Goal: Task Accomplishment & Management: Use online tool/utility

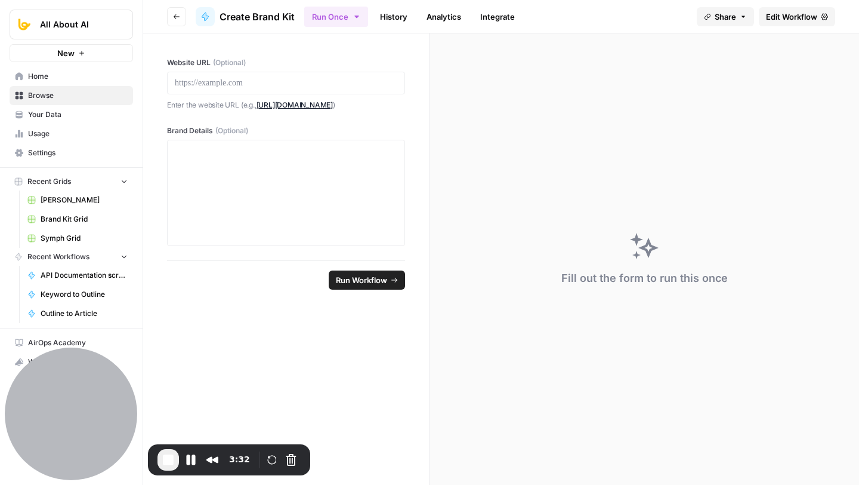
click at [496, 165] on div "Fill out the form to run this once" at bounding box center [645, 258] width 430 height 451
click at [288, 90] on div at bounding box center [286, 83] width 238 height 23
click at [276, 87] on p at bounding box center [286, 83] width 223 height 12
click at [247, 159] on div at bounding box center [286, 192] width 223 height 95
click at [391, 18] on link "History" at bounding box center [394, 16] width 42 height 19
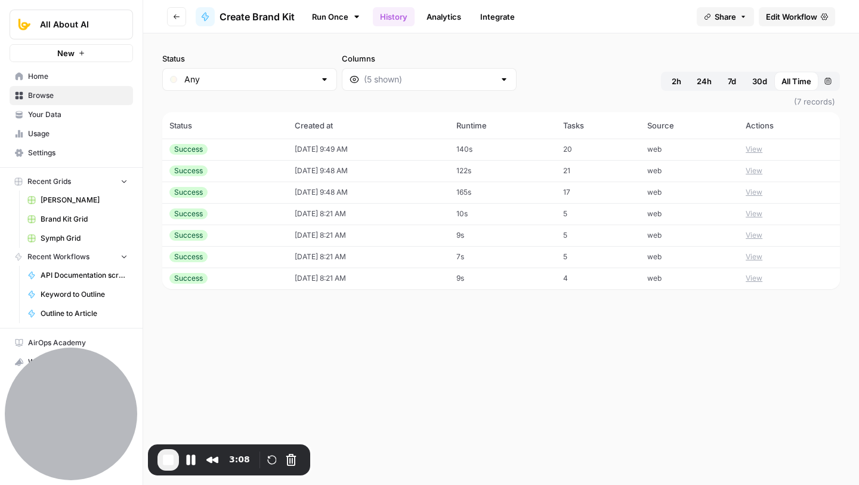
click at [755, 150] on button "View" at bounding box center [754, 149] width 17 height 11
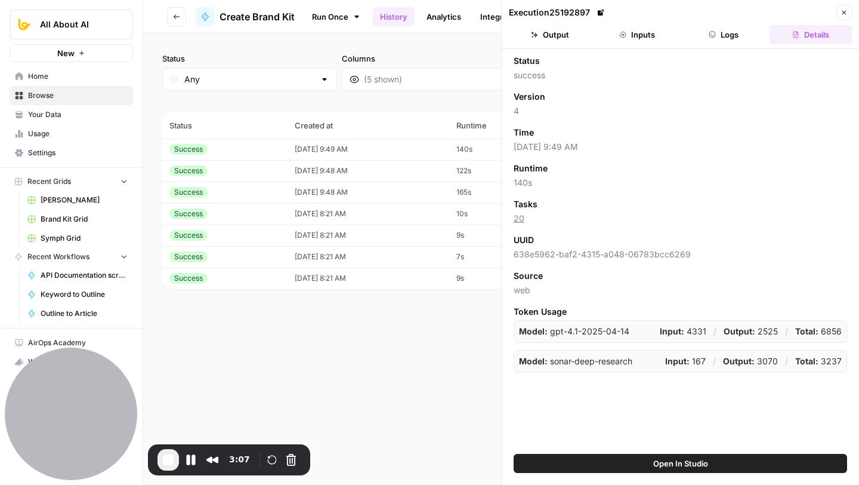
click at [560, 39] on button "Output" at bounding box center [550, 34] width 82 height 19
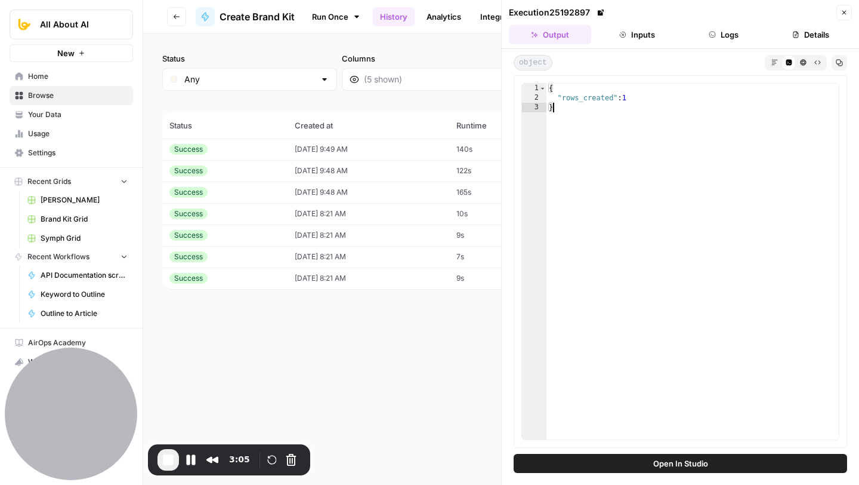
drag, startPoint x: 562, startPoint y: 104, endPoint x: 655, endPoint y: 104, distance: 93.1
click at [655, 104] on div "{ "rows_created" : 1 }" at bounding box center [693, 271] width 292 height 375
drag, startPoint x: 643, startPoint y: 100, endPoint x: 556, endPoint y: 100, distance: 87.1
click at [556, 100] on div "{ "rows_created" : 1 }" at bounding box center [693, 271] width 292 height 375
type textarea "**********"
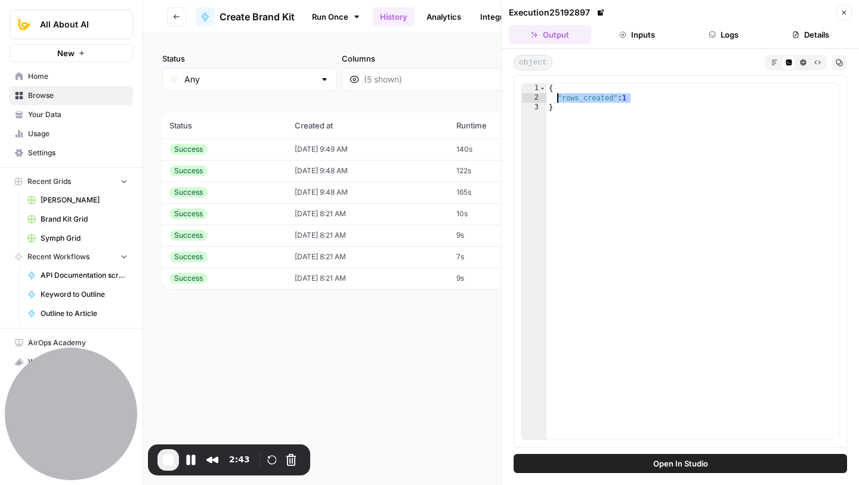
click at [330, 13] on link "Run Once" at bounding box center [336, 17] width 64 height 20
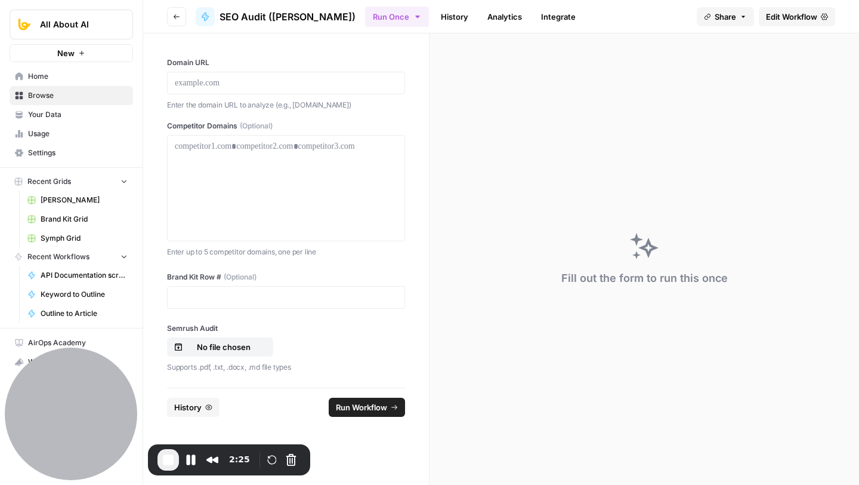
click at [223, 90] on div at bounding box center [286, 83] width 238 height 23
click at [217, 85] on p at bounding box center [286, 83] width 223 height 12
click at [224, 149] on p at bounding box center [286, 146] width 223 height 12
drag, startPoint x: 175, startPoint y: 145, endPoint x: 368, endPoint y: 146, distance: 193.3
click at [368, 146] on p at bounding box center [286, 146] width 223 height 12
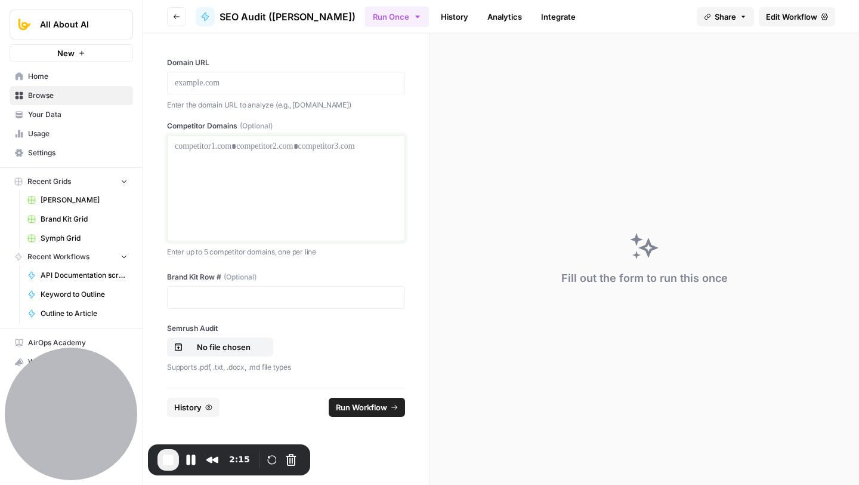
drag, startPoint x: 385, startPoint y: 146, endPoint x: 162, endPoint y: 150, distance: 223.2
click at [162, 150] on div "Domain URL Enter the domain URL to analyze (e.g., example.com) Competitor Domai…" at bounding box center [286, 210] width 286 height 354
drag, startPoint x: 170, startPoint y: 147, endPoint x: 344, endPoint y: 148, distance: 173.6
click at [344, 148] on div at bounding box center [286, 188] width 238 height 106
click at [307, 148] on p at bounding box center [286, 146] width 223 height 12
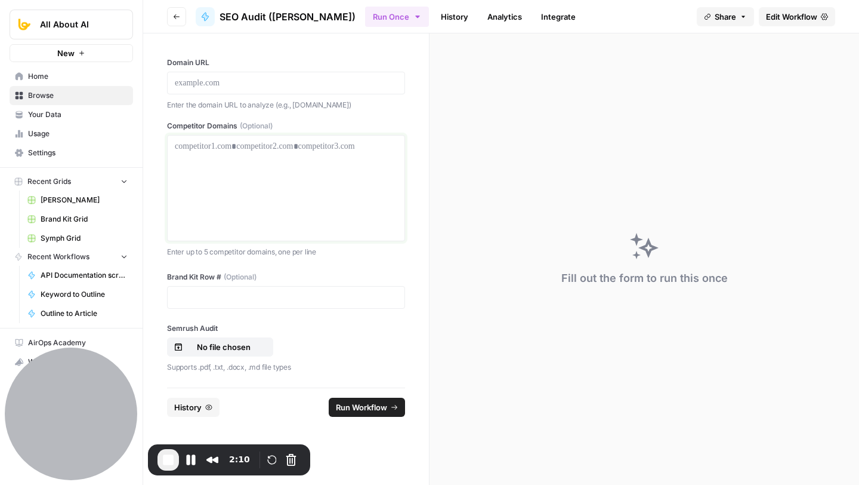
click at [263, 214] on div at bounding box center [286, 187] width 223 height 95
click at [260, 289] on div at bounding box center [286, 297] width 238 height 23
click at [192, 458] on button "Pause Recording" at bounding box center [190, 459] width 19 height 19
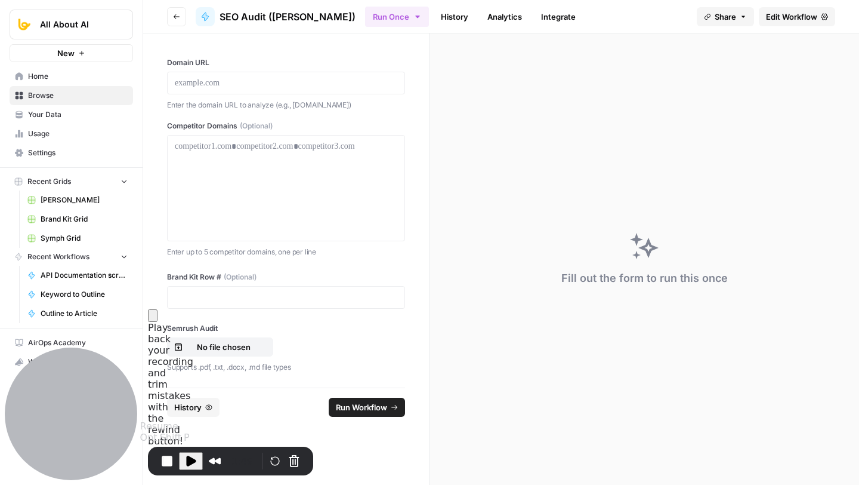
click at [192, 457] on span "Play Recording" at bounding box center [191, 460] width 14 height 14
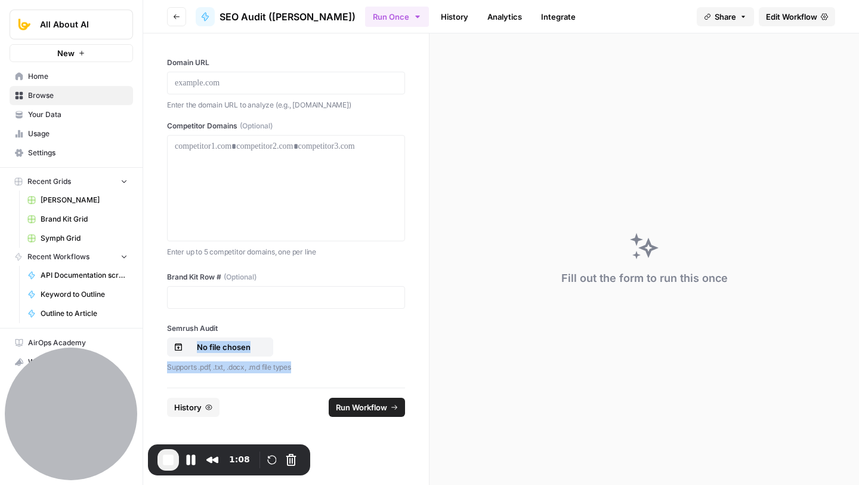
drag, startPoint x: 264, startPoint y: 329, endPoint x: 195, endPoint y: 380, distance: 85.8
click at [194, 381] on div "Domain URL Enter the domain URL to analyze (e.g., example.com) Competitor Domai…" at bounding box center [286, 210] width 286 height 354
click at [309, 368] on p "Supports .pdf, .txt, .docx, .md file types" at bounding box center [286, 367] width 238 height 12
click at [434, 14] on link "History" at bounding box center [455, 16] width 42 height 19
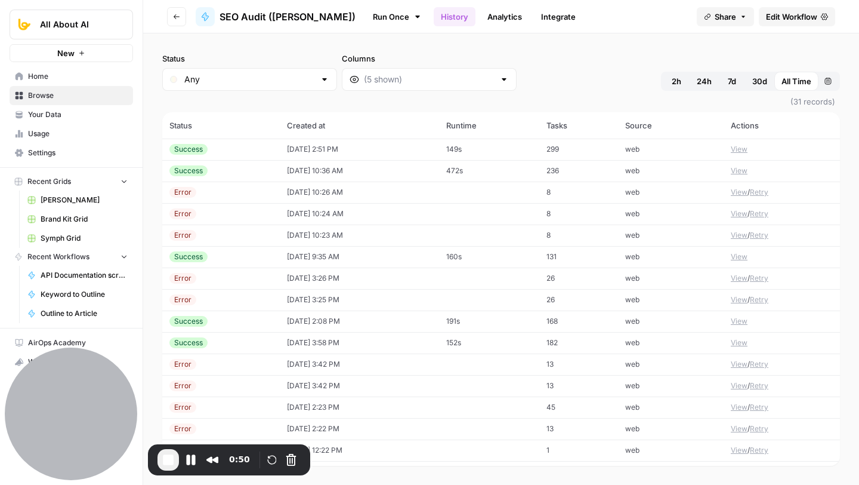
click at [732, 147] on button "View" at bounding box center [739, 149] width 17 height 11
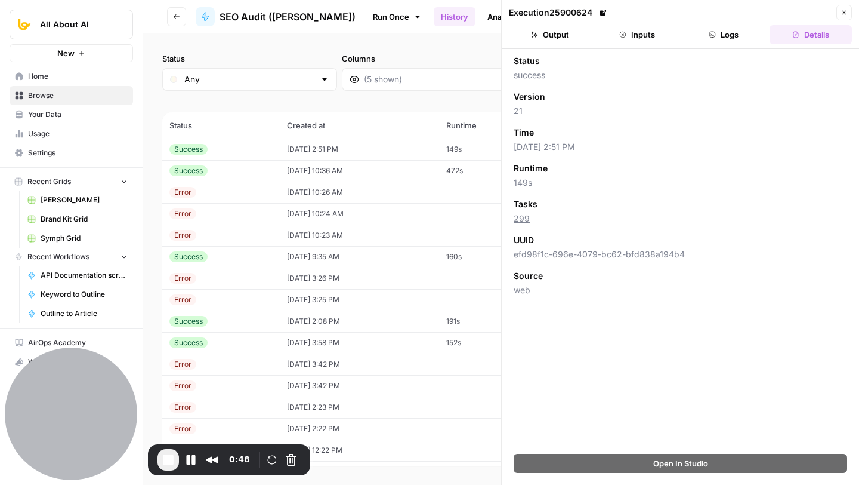
click at [578, 32] on button "Output" at bounding box center [550, 34] width 82 height 19
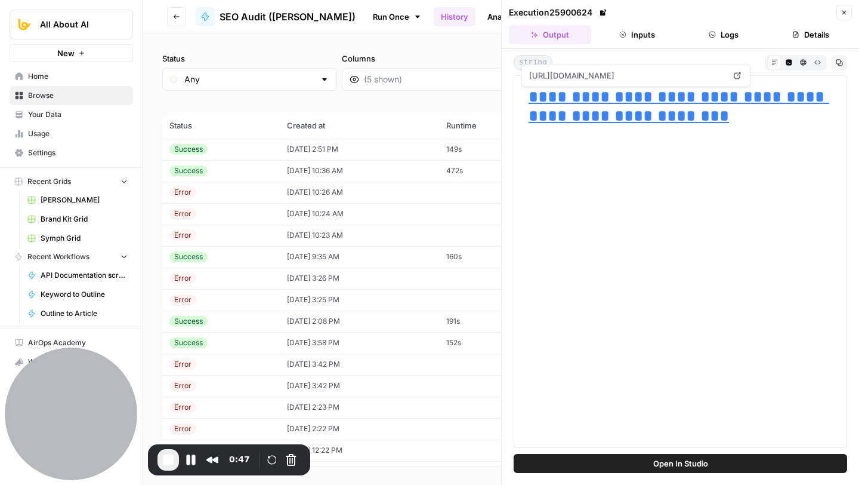
click at [663, 91] on link "**********" at bounding box center [679, 106] width 301 height 36
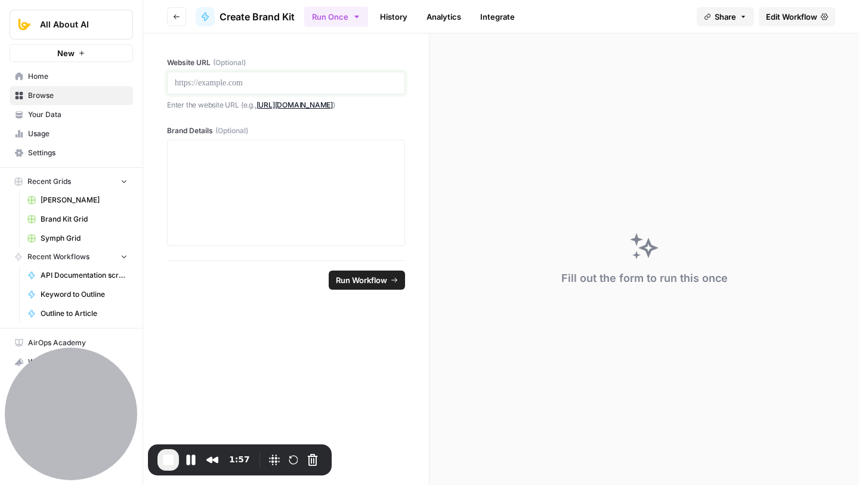
drag, startPoint x: 177, startPoint y: 81, endPoint x: 332, endPoint y: 85, distance: 155.2
click at [332, 86] on p at bounding box center [286, 83] width 223 height 12
drag, startPoint x: 208, startPoint y: 178, endPoint x: 319, endPoint y: 213, distance: 115.9
click at [319, 213] on div at bounding box center [286, 192] width 223 height 95
drag, startPoint x: 193, startPoint y: 87, endPoint x: 275, endPoint y: 87, distance: 82.3
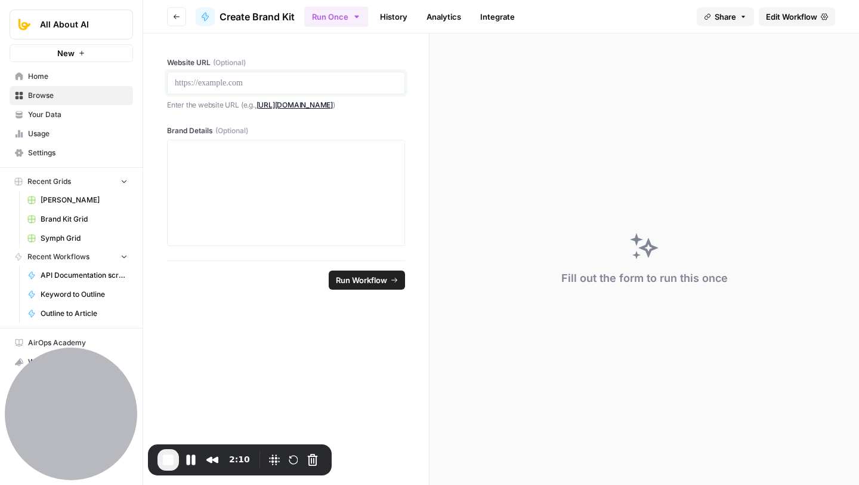
click at [275, 87] on p at bounding box center [286, 83] width 223 height 12
drag, startPoint x: 231, startPoint y: 177, endPoint x: 356, endPoint y: 179, distance: 124.7
click at [356, 180] on div at bounding box center [286, 192] width 223 height 95
drag, startPoint x: 175, startPoint y: 84, endPoint x: 285, endPoint y: 83, distance: 109.8
click at [285, 83] on p at bounding box center [286, 83] width 223 height 12
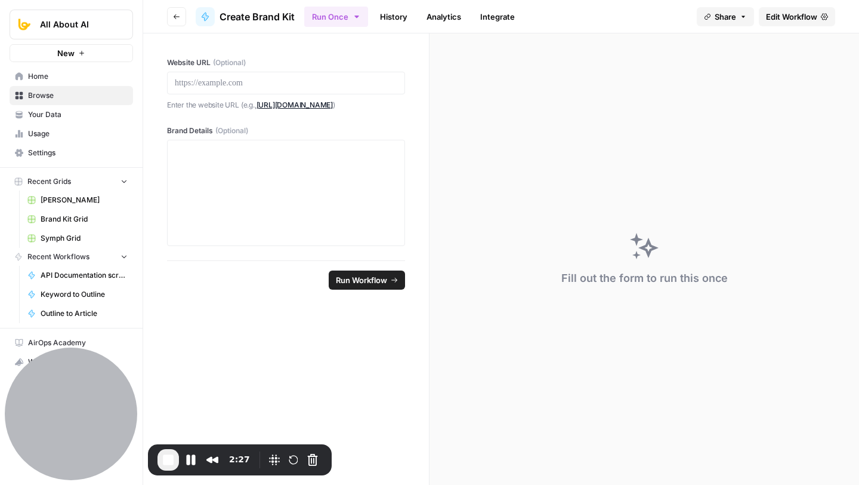
click at [394, 14] on link "History" at bounding box center [394, 16] width 42 height 19
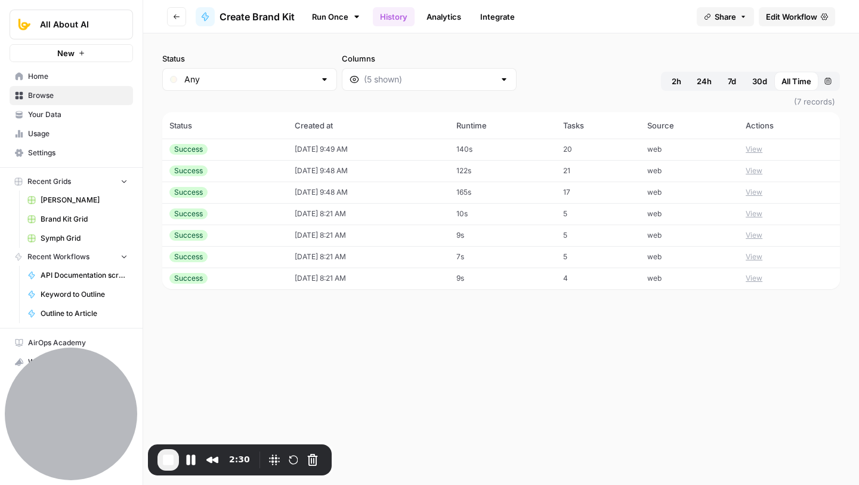
click at [757, 147] on button "View" at bounding box center [754, 149] width 17 height 11
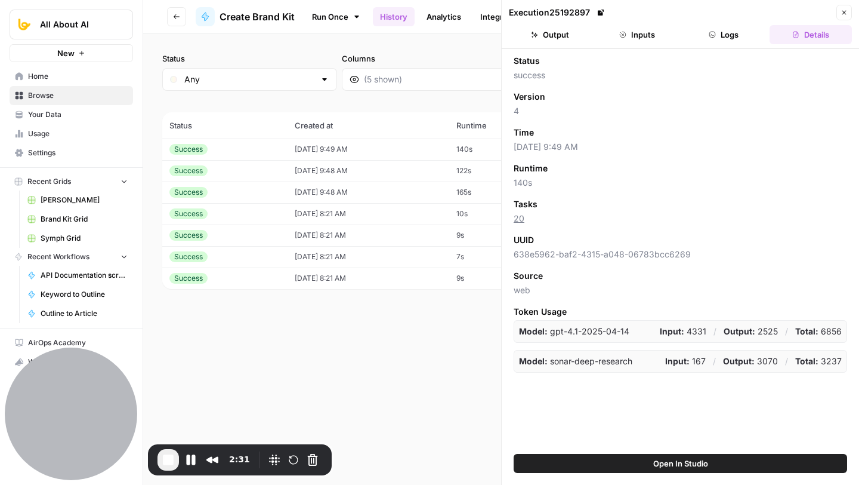
click at [564, 43] on button "Output" at bounding box center [550, 34] width 82 height 19
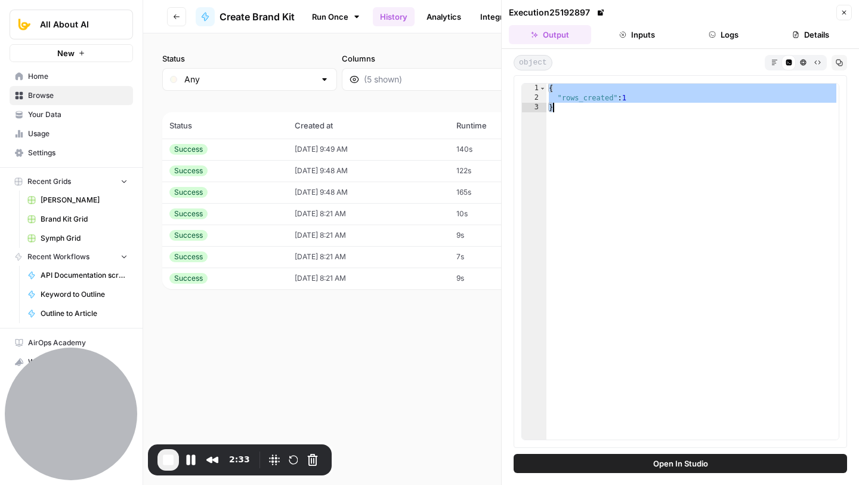
drag, startPoint x: 550, startPoint y: 87, endPoint x: 564, endPoint y: 118, distance: 33.9
click at [564, 118] on div "{ "rows_created" : 1 }" at bounding box center [693, 271] width 292 height 375
type textarea "*"
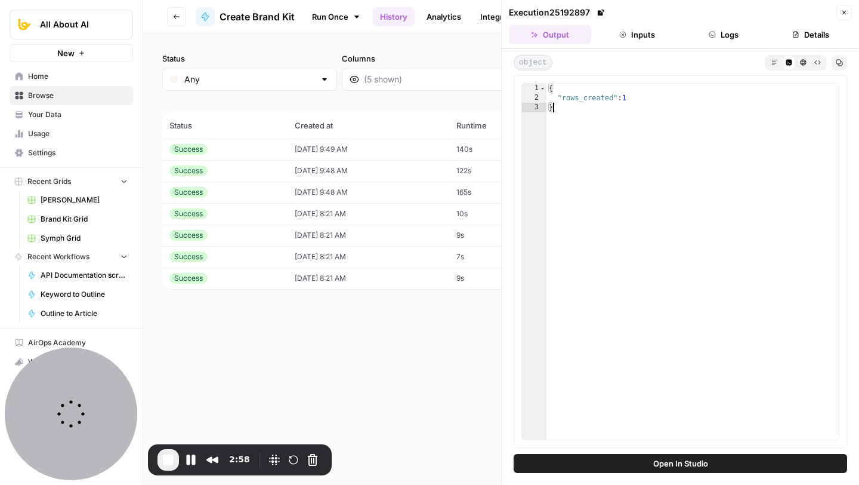
click at [324, 11] on link "Run Once" at bounding box center [336, 17] width 64 height 20
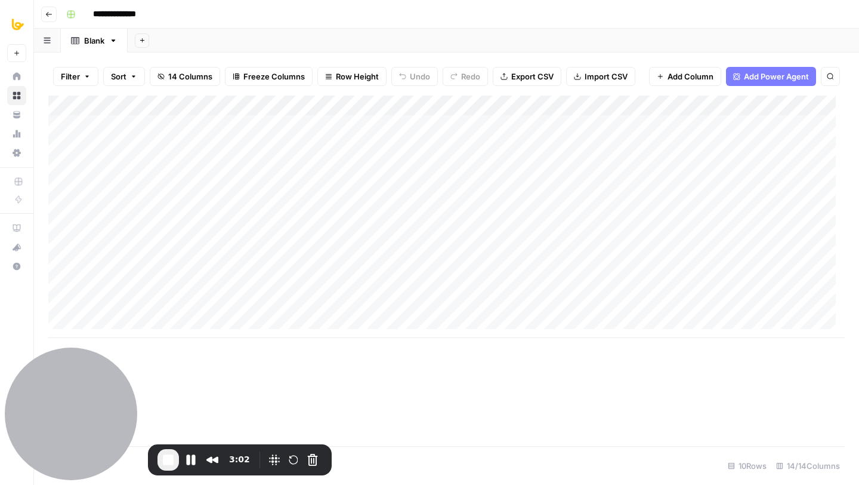
scroll to position [9, 0]
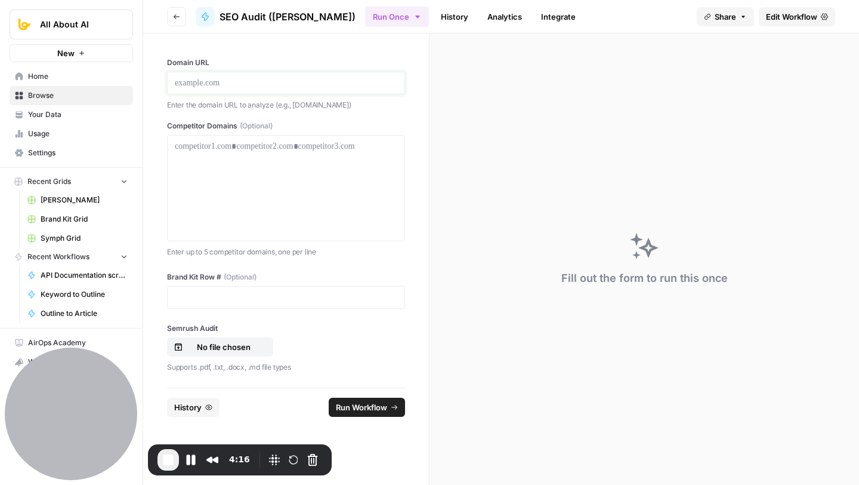
click at [211, 80] on p at bounding box center [286, 83] width 223 height 12
drag, startPoint x: 186, startPoint y: 148, endPoint x: 333, endPoint y: 148, distance: 147.4
click at [333, 148] on p at bounding box center [286, 146] width 223 height 12
click at [230, 300] on p at bounding box center [286, 297] width 223 height 12
drag, startPoint x: 171, startPoint y: 275, endPoint x: 220, endPoint y: 276, distance: 48.9
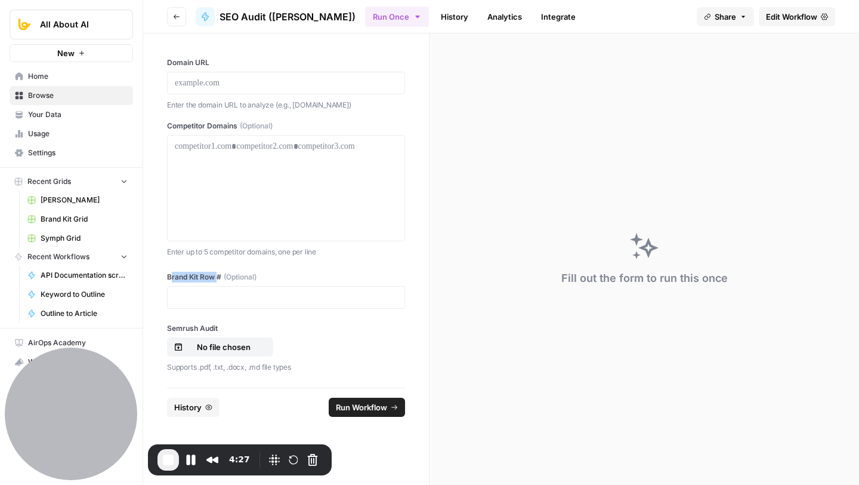
click at [220, 276] on label "Brand Kit Row # (Optional)" at bounding box center [286, 276] width 238 height 11
click at [228, 293] on p at bounding box center [286, 297] width 223 height 12
click at [347, 261] on div "Domain URL Enter the domain URL to analyze (e.g., [DOMAIN_NAME]) Competitor Dom…" at bounding box center [286, 210] width 286 height 354
click at [434, 20] on link "History" at bounding box center [455, 16] width 42 height 19
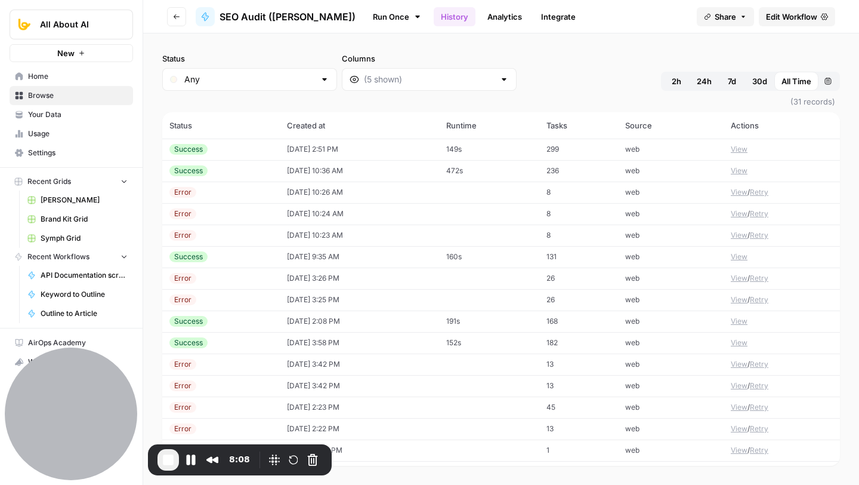
click at [732, 146] on button "View" at bounding box center [739, 149] width 17 height 11
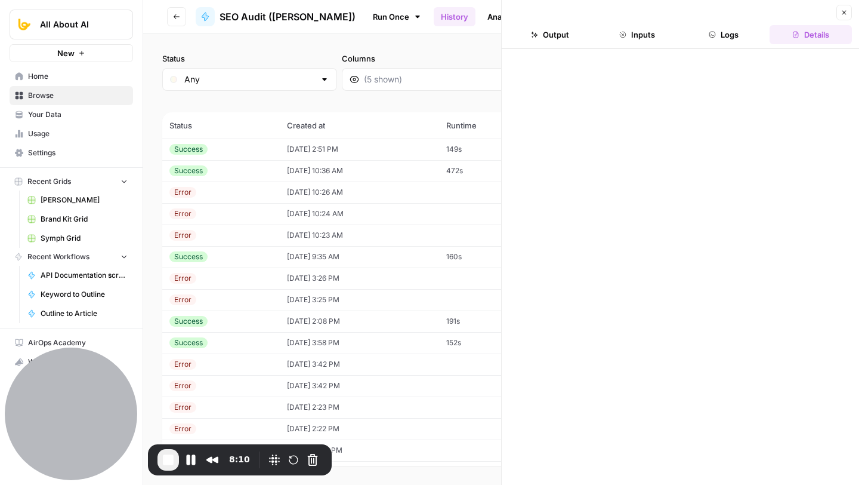
click at [566, 30] on button "Output" at bounding box center [550, 34] width 82 height 19
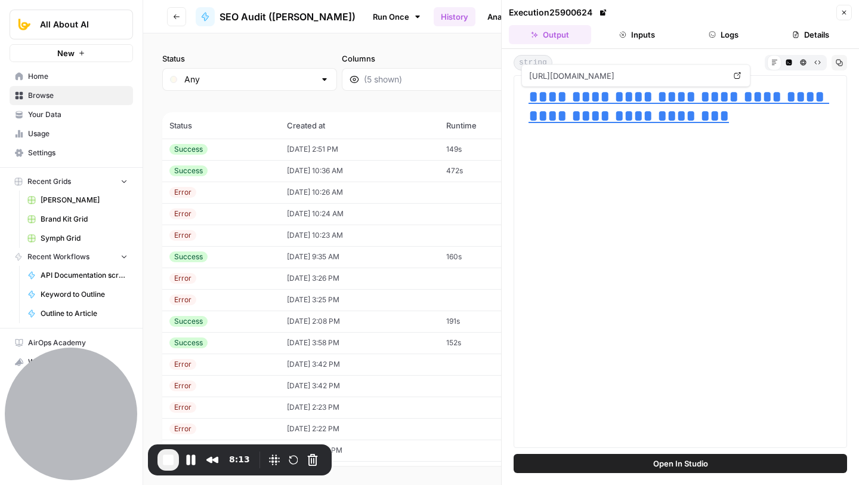
click at [611, 109] on link "**********" at bounding box center [679, 106] width 301 height 36
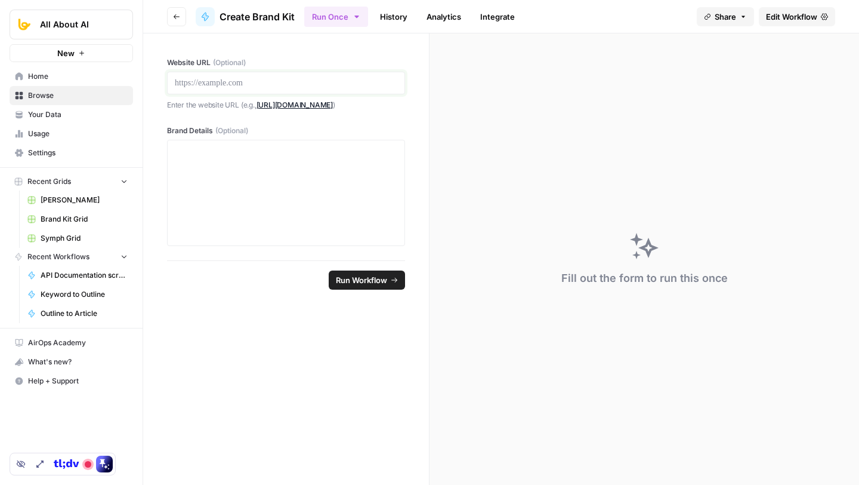
click at [239, 82] on p at bounding box center [286, 83] width 223 height 12
drag, startPoint x: 211, startPoint y: 83, endPoint x: 306, endPoint y: 83, distance: 94.9
click at [306, 83] on p at bounding box center [286, 83] width 223 height 12
drag, startPoint x: 166, startPoint y: 132, endPoint x: 252, endPoint y: 138, distance: 86.7
click at [252, 138] on div "Website URL (Optional) Enter the website URL (e.g., [URL][DOMAIN_NAME] ) Brand …" at bounding box center [286, 146] width 286 height 227
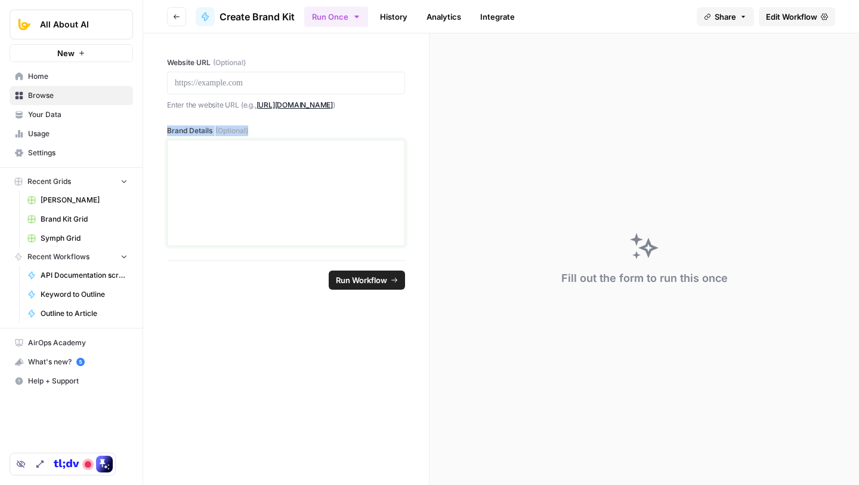
click at [203, 190] on div at bounding box center [286, 192] width 223 height 95
click at [246, 91] on div at bounding box center [286, 83] width 238 height 23
click at [237, 174] on div at bounding box center [286, 192] width 223 height 95
click at [229, 86] on p at bounding box center [286, 83] width 223 height 12
click at [227, 160] on div at bounding box center [286, 192] width 223 height 95
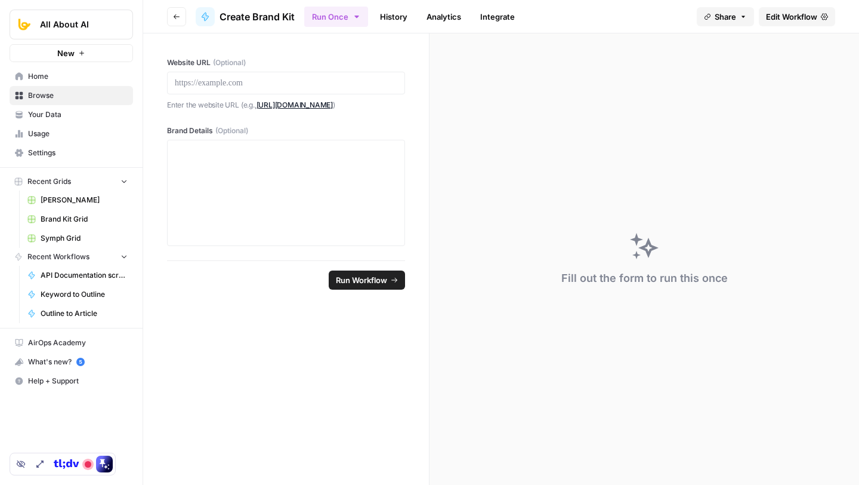
click at [400, 18] on link "History" at bounding box center [394, 16] width 42 height 19
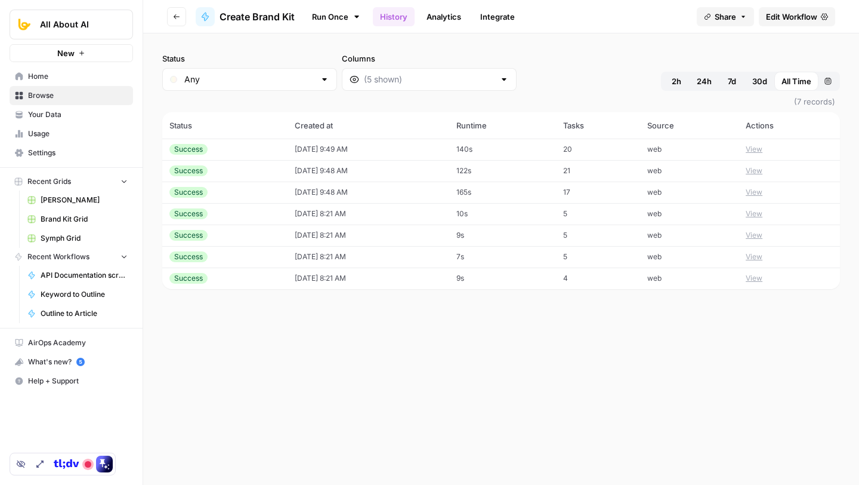
click at [763, 149] on button "View" at bounding box center [754, 149] width 17 height 11
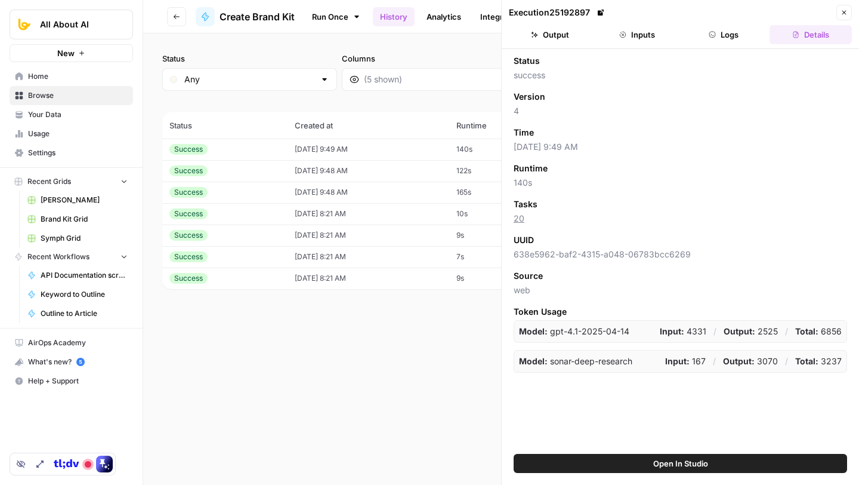
click at [545, 27] on button "Output" at bounding box center [550, 34] width 82 height 19
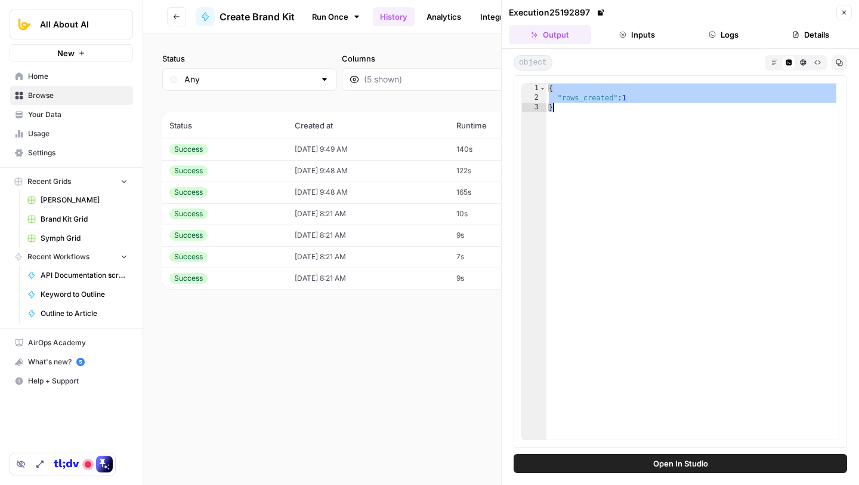
drag, startPoint x: 549, startPoint y: 89, endPoint x: 593, endPoint y: 138, distance: 66.0
click at [593, 138] on div "{ "rows_created" : 1 }" at bounding box center [693, 271] width 292 height 375
type textarea "**********"
click at [329, 10] on link "Run Once" at bounding box center [336, 17] width 64 height 20
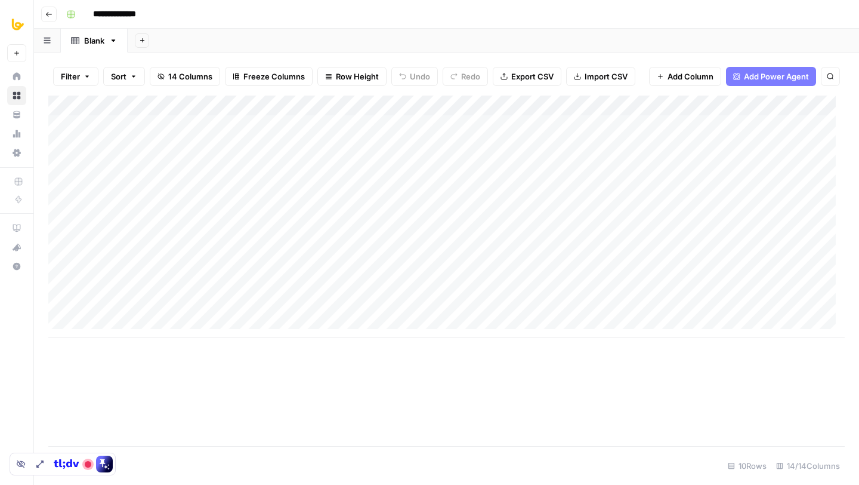
scroll to position [9, 0]
click at [146, 297] on div "Add Column" at bounding box center [446, 216] width 797 height 242
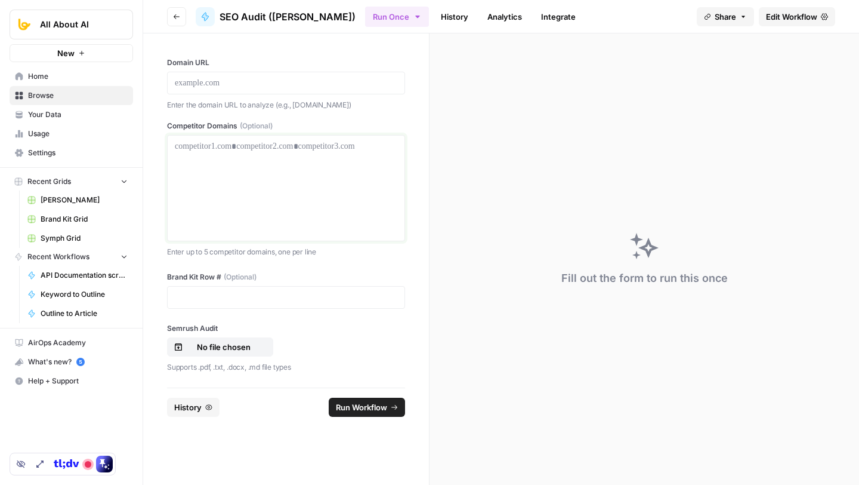
click at [295, 192] on div at bounding box center [286, 187] width 223 height 95
drag, startPoint x: 184, startPoint y: 80, endPoint x: 288, endPoint y: 87, distance: 104.1
click at [288, 87] on p at bounding box center [286, 83] width 223 height 12
drag, startPoint x: 179, startPoint y: 149, endPoint x: 334, endPoint y: 144, distance: 155.2
click at [335, 146] on p at bounding box center [286, 146] width 223 height 12
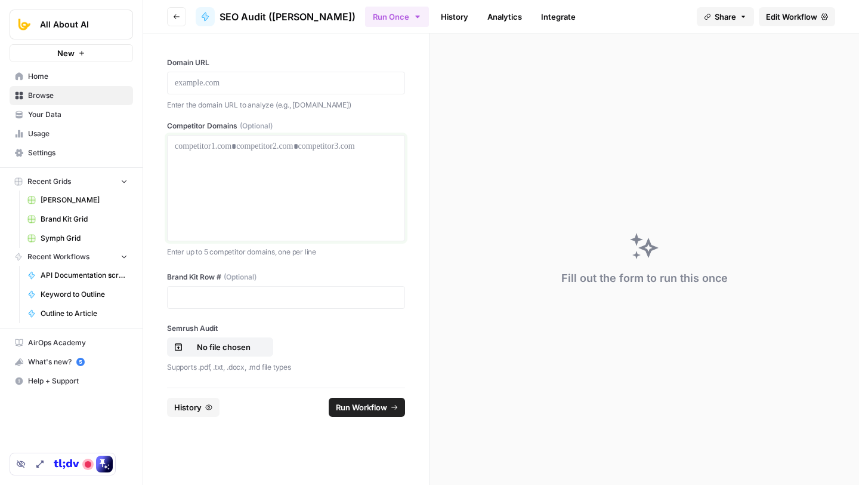
click at [351, 149] on p at bounding box center [286, 146] width 223 height 12
drag, startPoint x: 163, startPoint y: 277, endPoint x: 279, endPoint y: 277, distance: 115.2
click at [279, 277] on div "Domain URL Enter the domain URL to analyze (e.g., example.com) Competitor Domai…" at bounding box center [286, 210] width 286 height 354
click at [230, 280] on span "(Optional)" at bounding box center [240, 276] width 33 height 11
drag, startPoint x: 224, startPoint y: 277, endPoint x: 163, endPoint y: 276, distance: 60.9
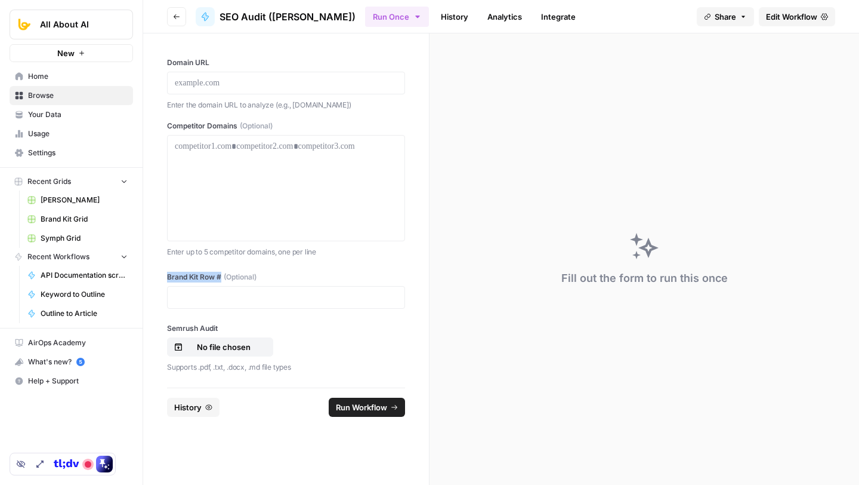
click at [163, 276] on div "Domain URL Enter the domain URL to analyze (e.g., example.com) Competitor Domai…" at bounding box center [286, 210] width 286 height 354
click at [224, 297] on p at bounding box center [286, 297] width 223 height 12
click at [321, 273] on label "Brand Kit Row # (Optional)" at bounding box center [286, 276] width 238 height 11
drag, startPoint x: 174, startPoint y: 146, endPoint x: 383, endPoint y: 144, distance: 208.9
click at [384, 144] on p at bounding box center [286, 146] width 223 height 12
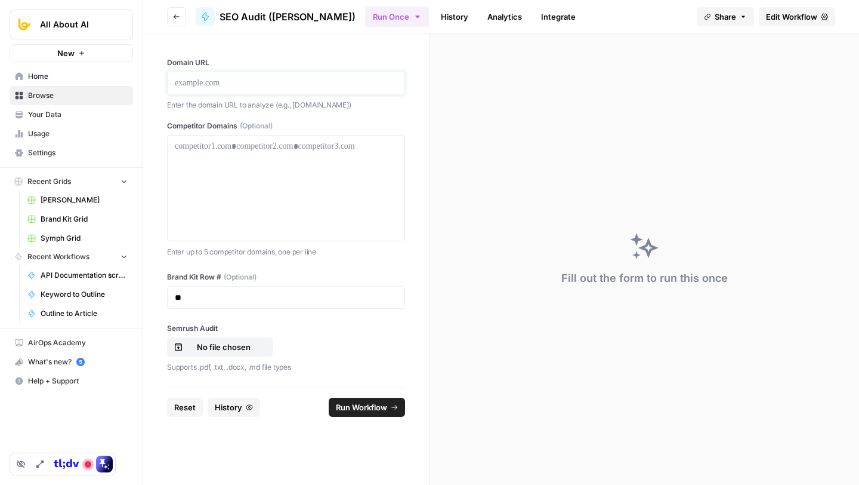
click at [231, 86] on p at bounding box center [286, 83] width 223 height 12
click at [342, 258] on div "Domain URL Enter the domain URL to analyze (e.g., example.com) Competitor Domai…" at bounding box center [286, 210] width 286 height 354
drag, startPoint x: 174, startPoint y: 328, endPoint x: 236, endPoint y: 328, distance: 62.1
click at [236, 328] on label "Semrush Audit" at bounding box center [286, 328] width 238 height 11
click at [221, 330] on label "Semrush Audit" at bounding box center [286, 328] width 238 height 11
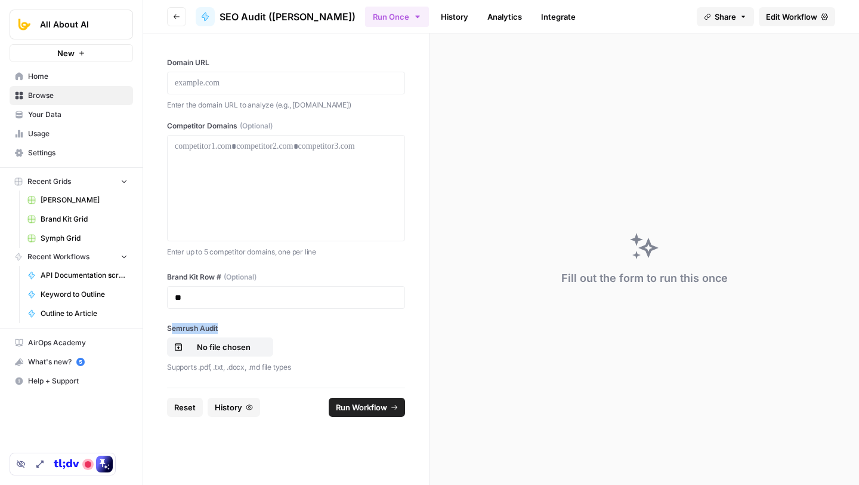
click at [0, 0] on input "Semrush Audit" at bounding box center [0, 0] width 0 height 0
click at [434, 10] on link "History" at bounding box center [455, 16] width 42 height 19
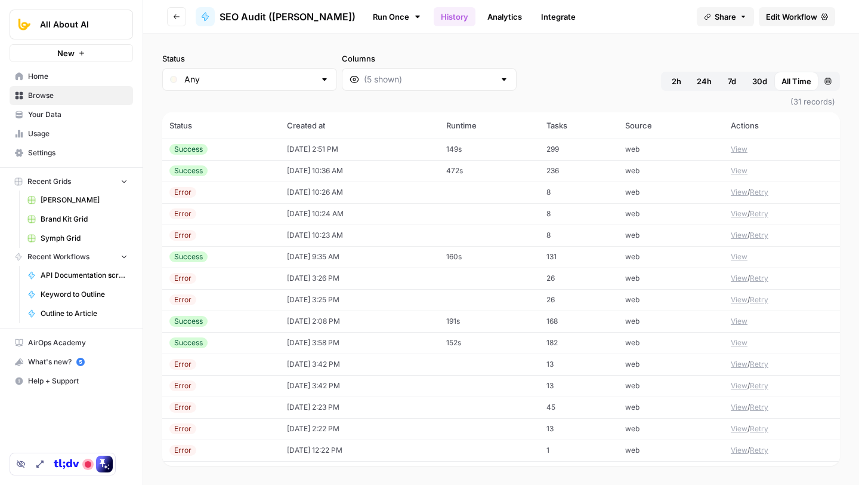
click at [731, 149] on button "View" at bounding box center [739, 149] width 17 height 11
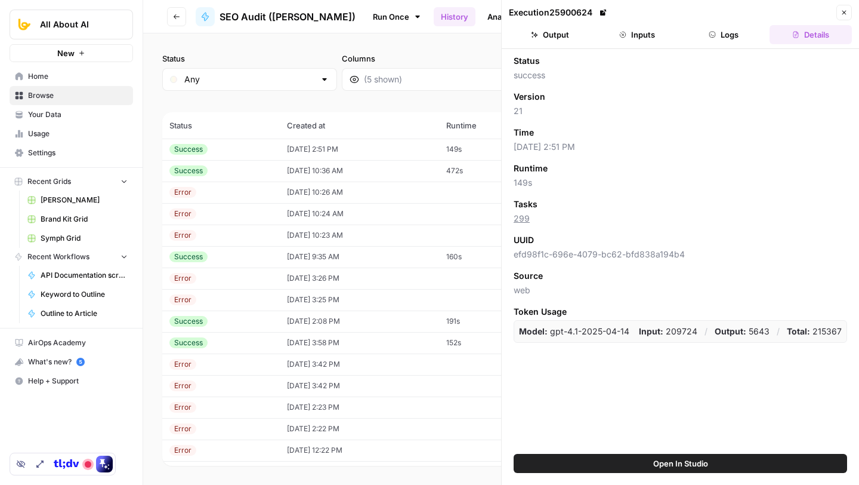
click at [558, 34] on button "Output" at bounding box center [550, 34] width 82 height 19
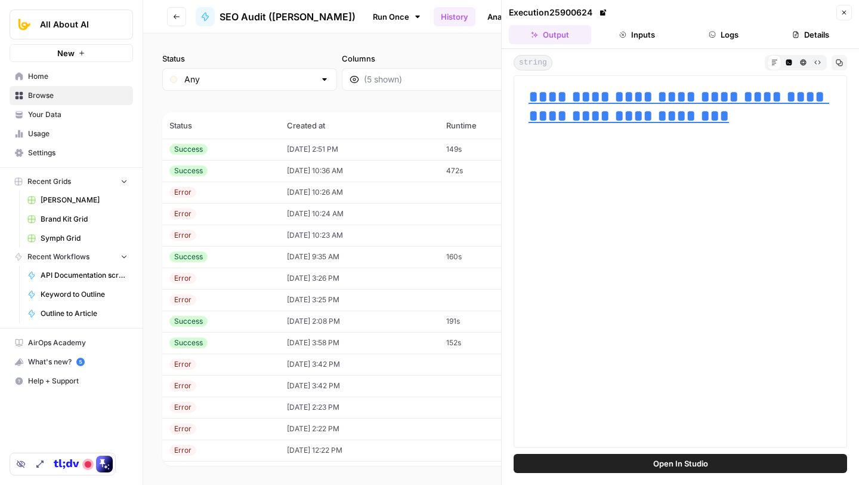
click at [602, 100] on link "**********" at bounding box center [679, 106] width 301 height 36
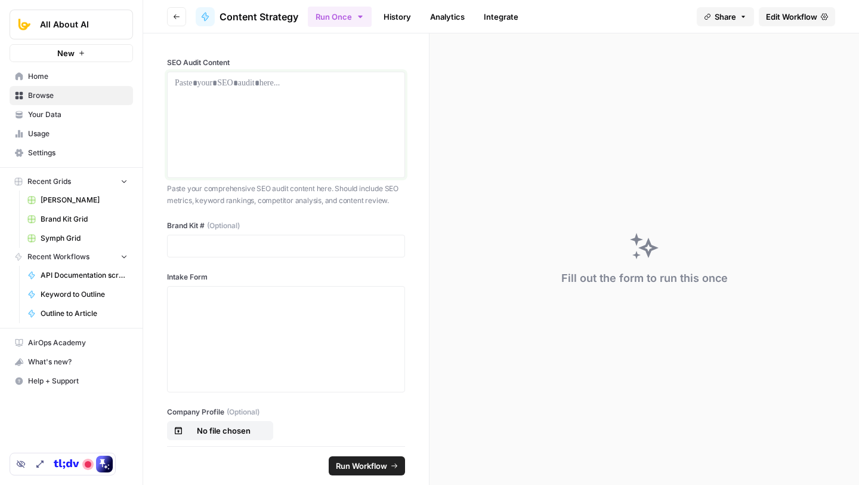
click at [306, 84] on p at bounding box center [286, 83] width 223 height 12
click at [289, 140] on div at bounding box center [286, 124] width 223 height 95
click at [202, 231] on label "Brand Kit # (Optional)" at bounding box center [286, 225] width 238 height 11
click at [215, 252] on p at bounding box center [286, 246] width 223 height 12
click at [273, 149] on div at bounding box center [286, 124] width 223 height 95
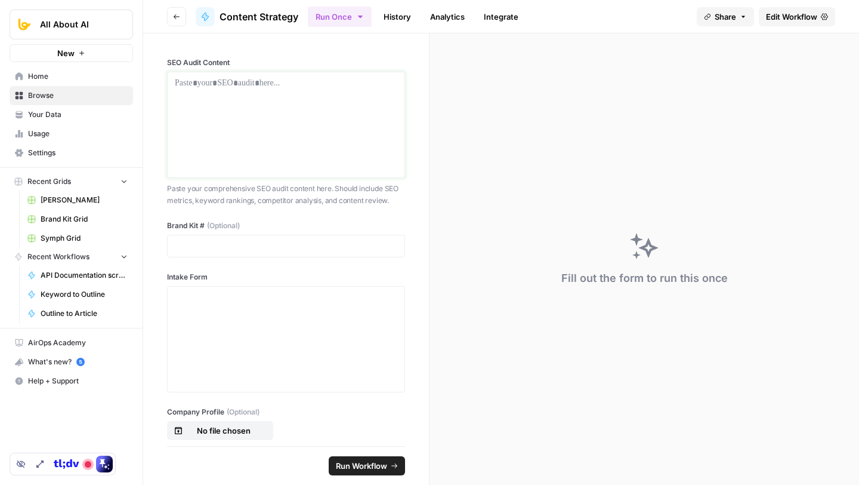
click at [248, 140] on div at bounding box center [286, 124] width 223 height 95
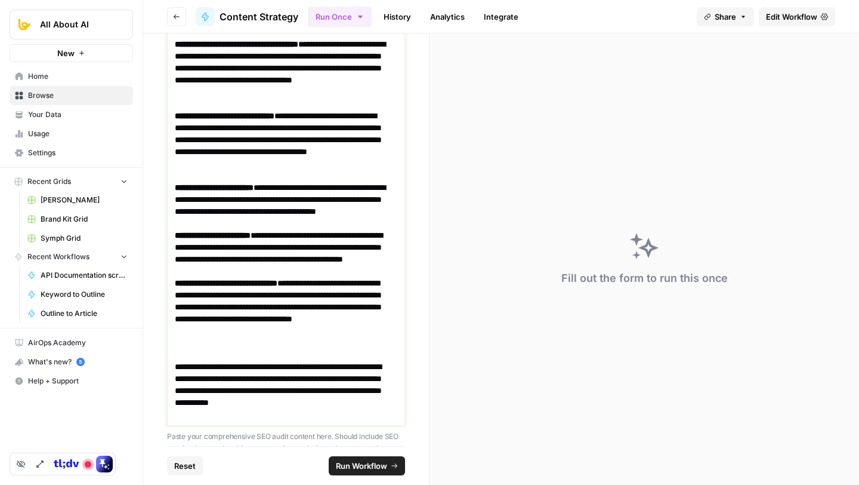
scroll to position [4266, 0]
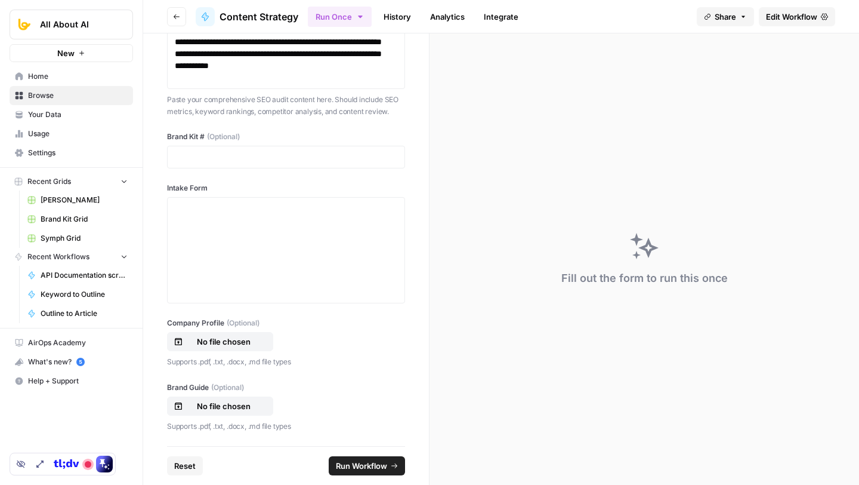
click at [292, 163] on div at bounding box center [286, 157] width 238 height 23
click at [277, 161] on p at bounding box center [286, 157] width 223 height 12
click at [285, 242] on div at bounding box center [286, 249] width 223 height 95
click at [260, 233] on div at bounding box center [286, 249] width 223 height 95
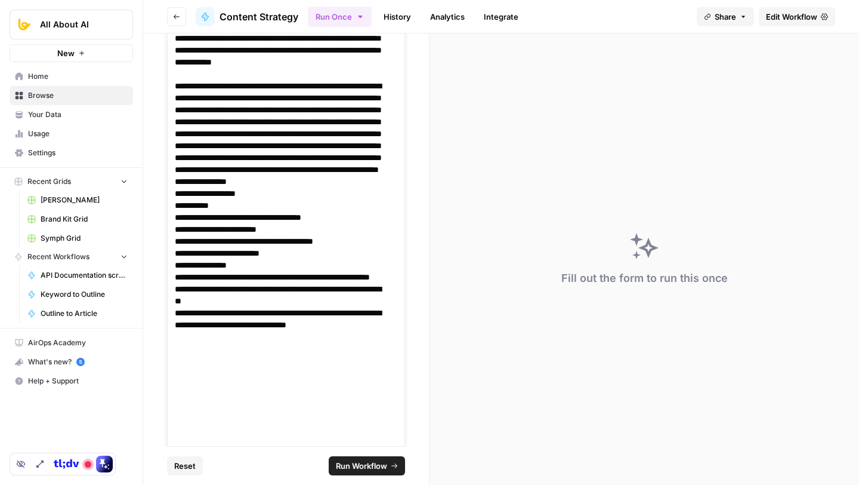
scroll to position [4836, 0]
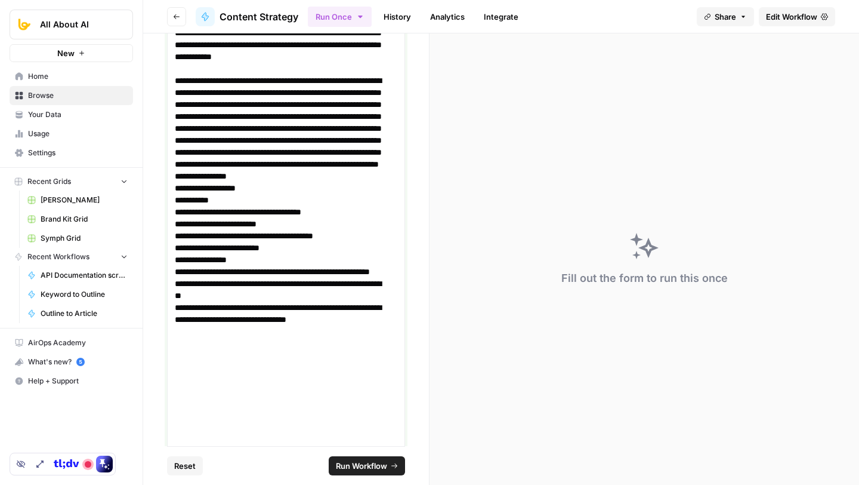
click at [292, 238] on p "**********" at bounding box center [282, 86] width 214 height 979
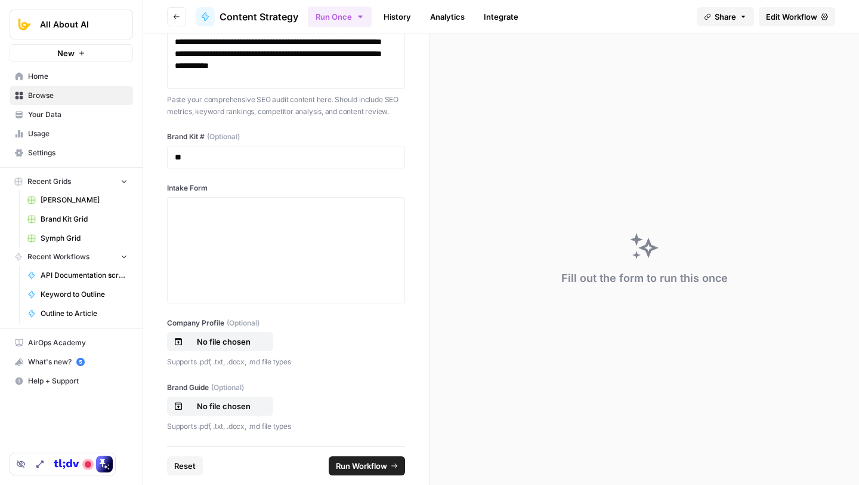
click at [243, 177] on div "**********" at bounding box center [286, 239] width 286 height 412
click at [237, 240] on div at bounding box center [286, 249] width 223 height 95
click at [334, 377] on div "**********" at bounding box center [286, 239] width 286 height 412
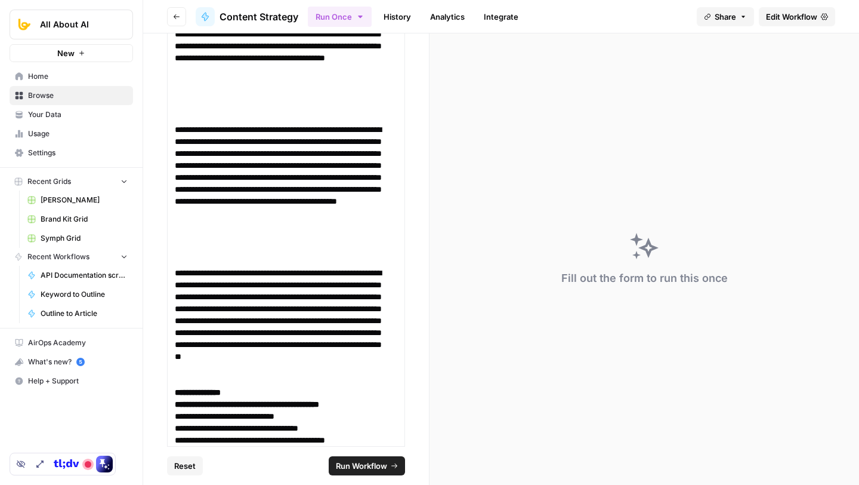
scroll to position [1865, 0]
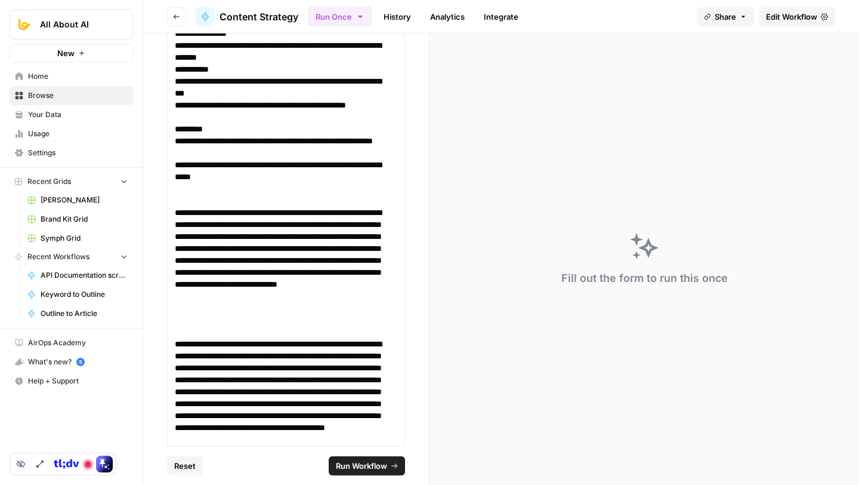
click at [401, 20] on link "History" at bounding box center [398, 16] width 42 height 19
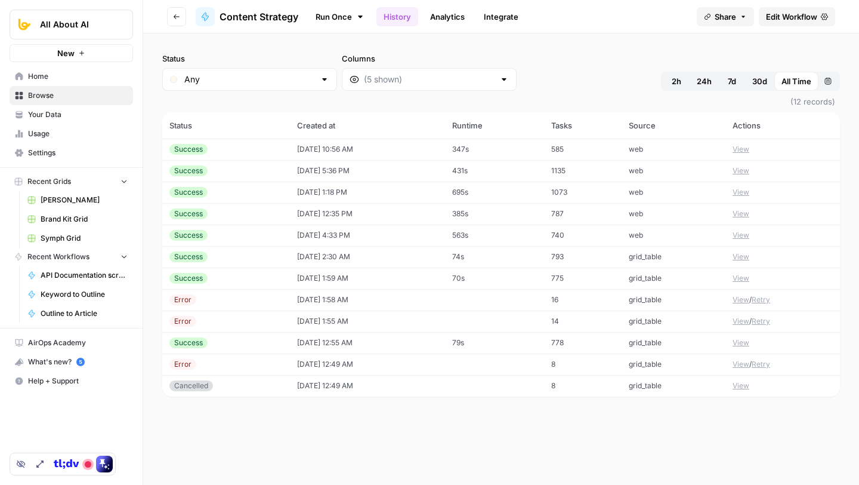
click at [746, 150] on button "View" at bounding box center [741, 149] width 17 height 11
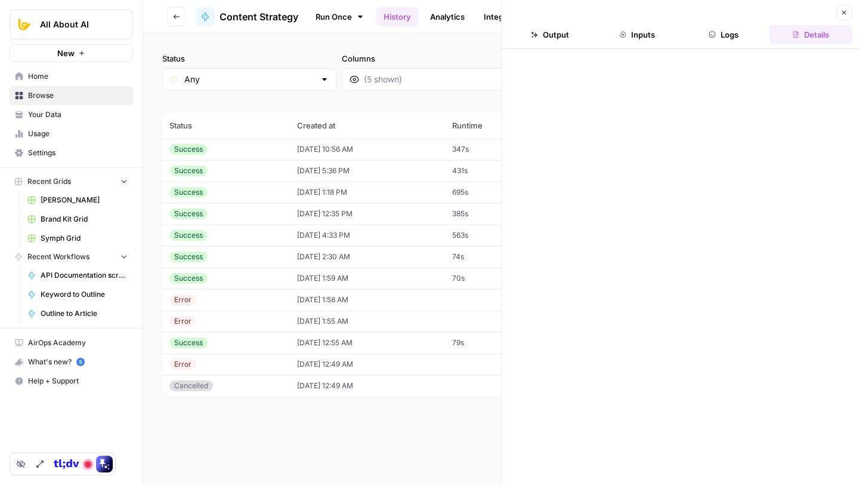
click at [558, 23] on header "Close Output Inputs Logs Details" at bounding box center [680, 24] width 357 height 49
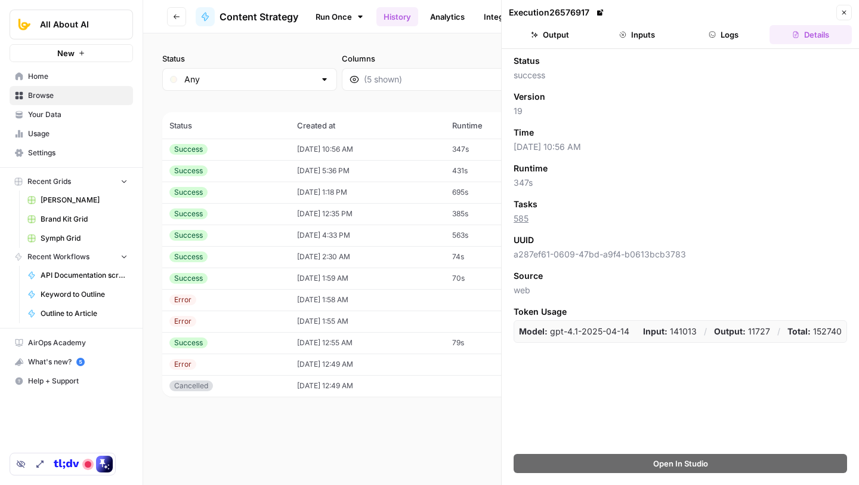
click at [556, 30] on button "Output" at bounding box center [550, 34] width 82 height 19
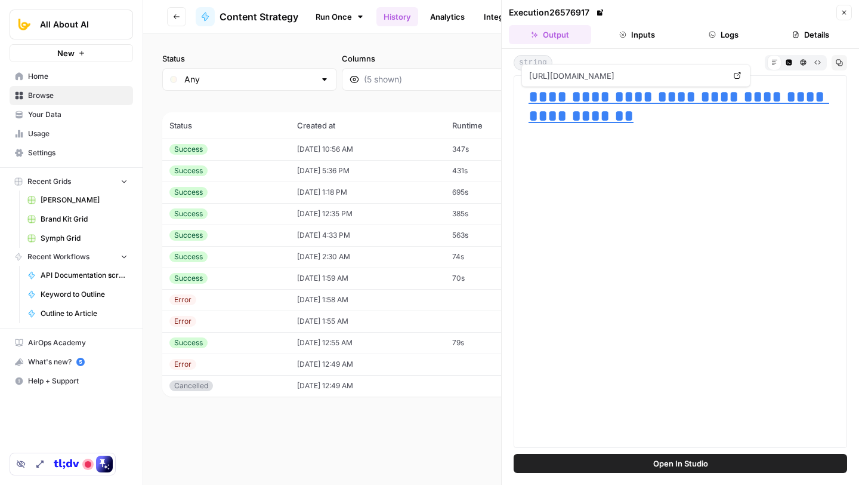
click at [581, 94] on link "**********" at bounding box center [679, 106] width 301 height 36
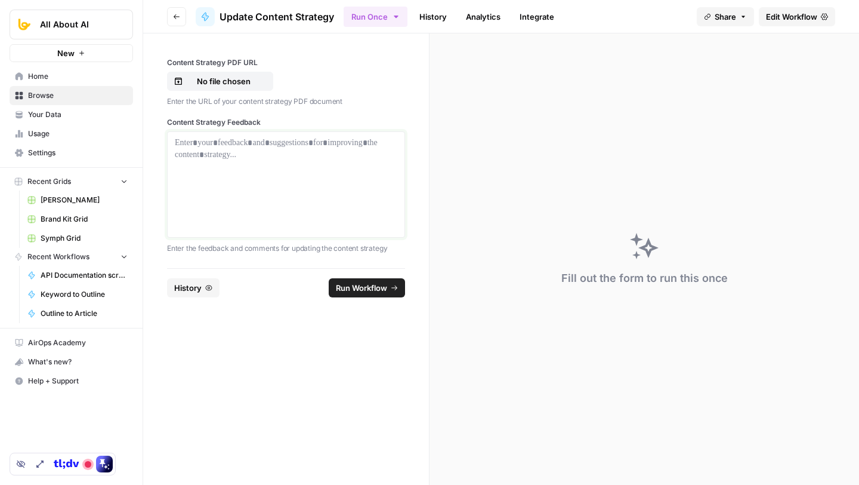
click at [340, 169] on div at bounding box center [286, 184] width 223 height 95
click at [245, 152] on div at bounding box center [286, 184] width 223 height 95
drag, startPoint x: 173, startPoint y: 139, endPoint x: 281, endPoint y: 181, distance: 116.0
click at [280, 181] on div at bounding box center [286, 184] width 238 height 106
click at [281, 181] on div at bounding box center [286, 184] width 223 height 95
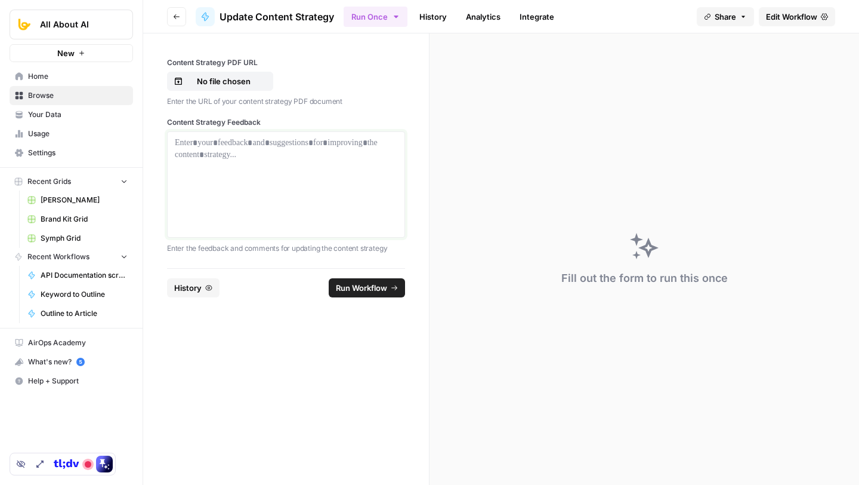
drag, startPoint x: 209, startPoint y: 158, endPoint x: 229, endPoint y: 161, distance: 20.0
click at [227, 161] on div at bounding box center [286, 184] width 223 height 95
click at [431, 16] on link "History" at bounding box center [433, 16] width 42 height 19
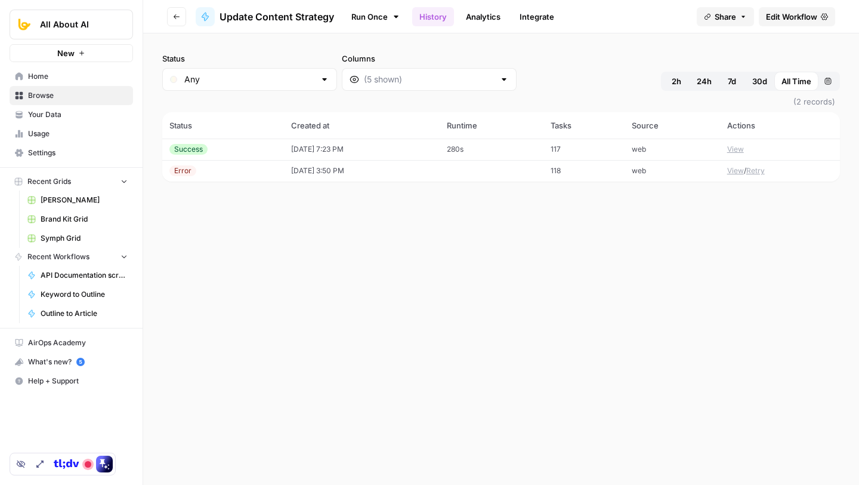
click at [736, 149] on button "View" at bounding box center [735, 149] width 17 height 11
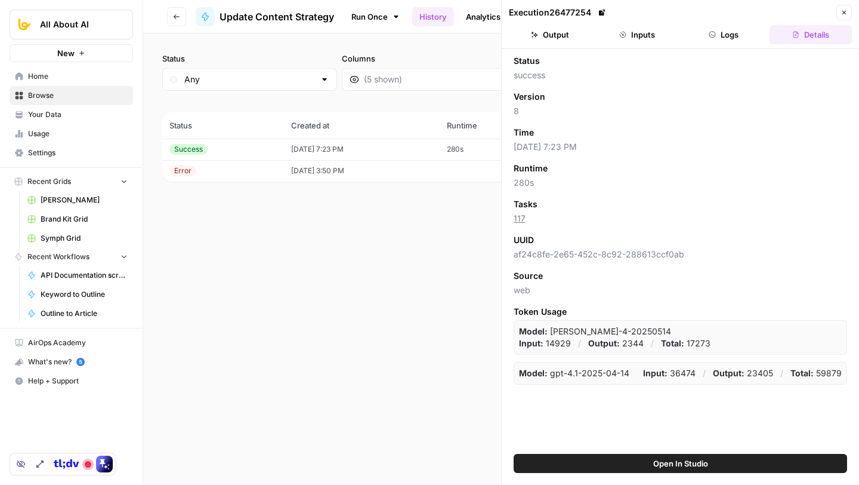
click at [572, 29] on button "Output" at bounding box center [550, 34] width 82 height 19
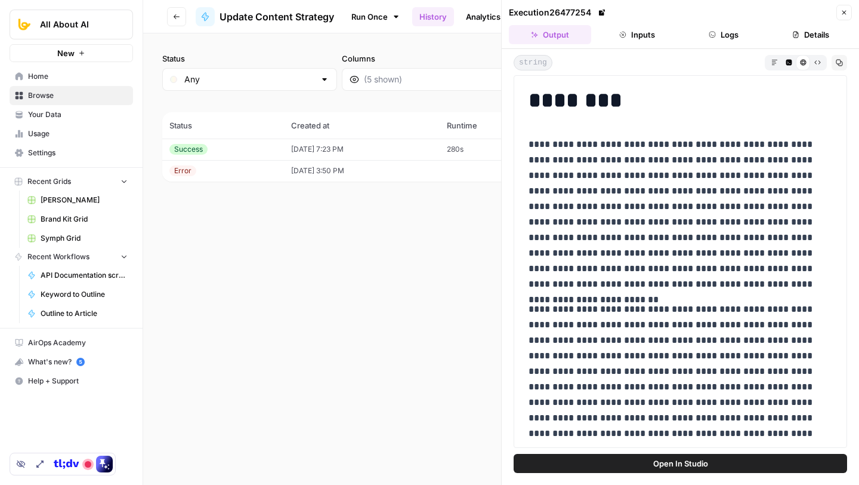
click at [612, 183] on p "**********" at bounding box center [676, 214] width 295 height 155
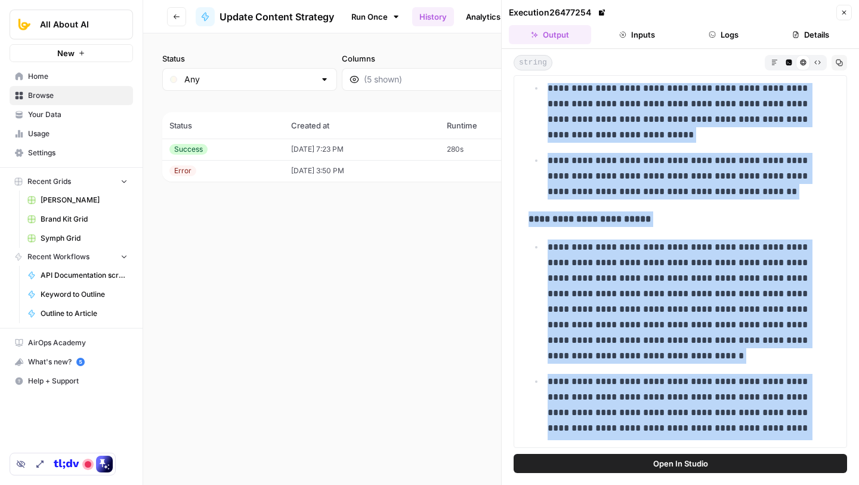
scroll to position [1291, 0]
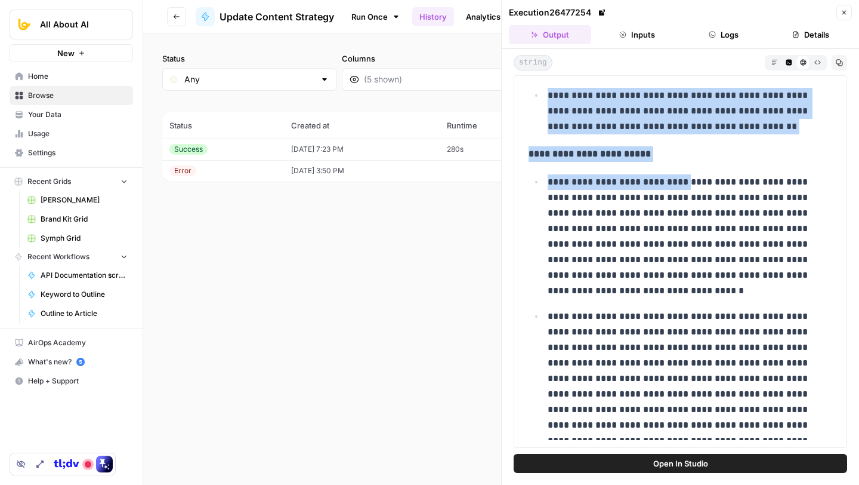
drag, startPoint x: 530, startPoint y: 99, endPoint x: 681, endPoint y: 184, distance: 173.4
click at [681, 158] on p "**********" at bounding box center [681, 154] width 304 height 16
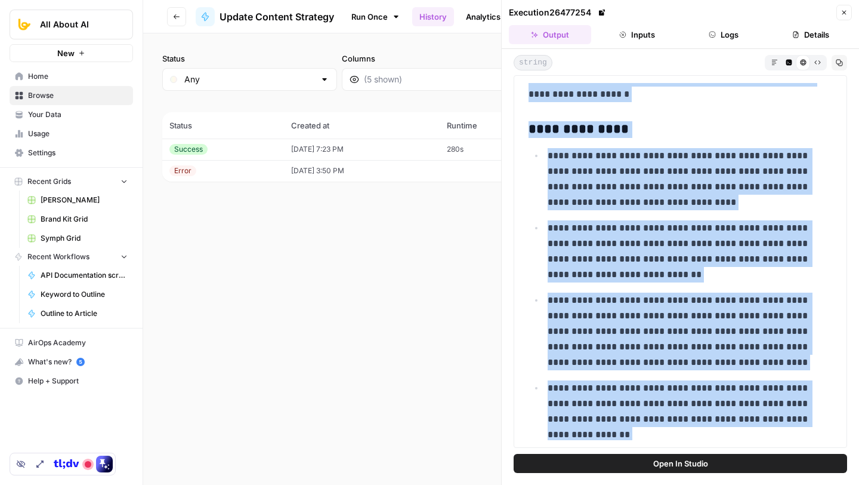
scroll to position [3059, 0]
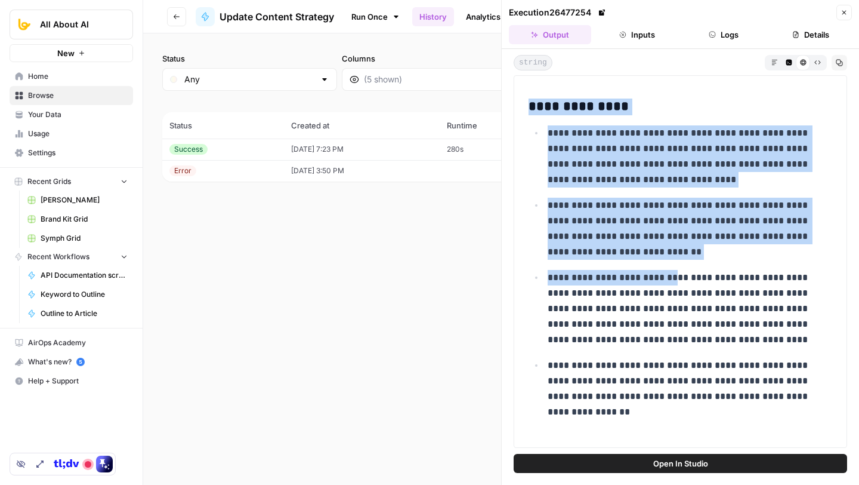
drag, startPoint x: 534, startPoint y: 103, endPoint x: 677, endPoint y: 279, distance: 226.5
click at [704, 237] on p "**********" at bounding box center [686, 229] width 276 height 62
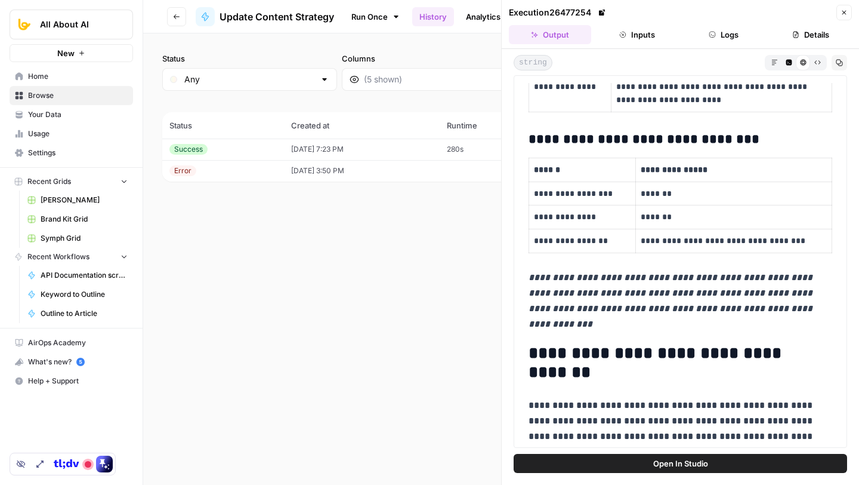
scroll to position [6226, 0]
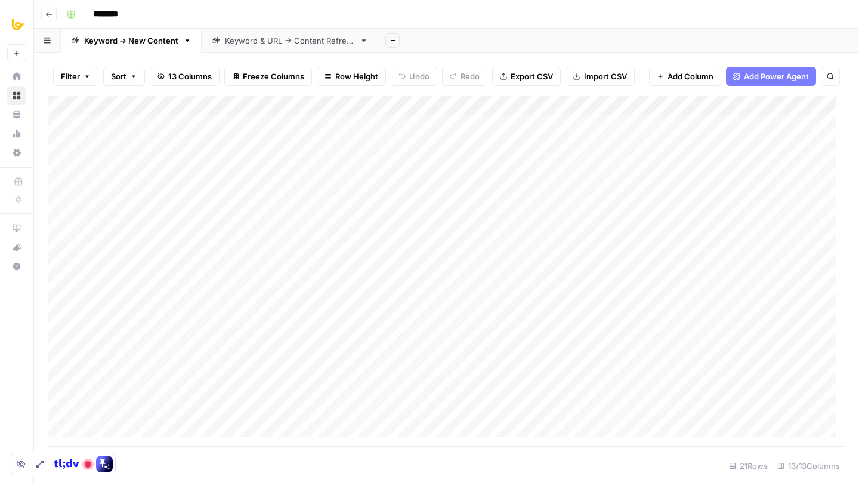
click at [513, 32] on div "Add Sheet" at bounding box center [618, 41] width 481 height 24
click at [277, 44] on div "Keyword & URL -> Content Refresh" at bounding box center [290, 41] width 130 height 12
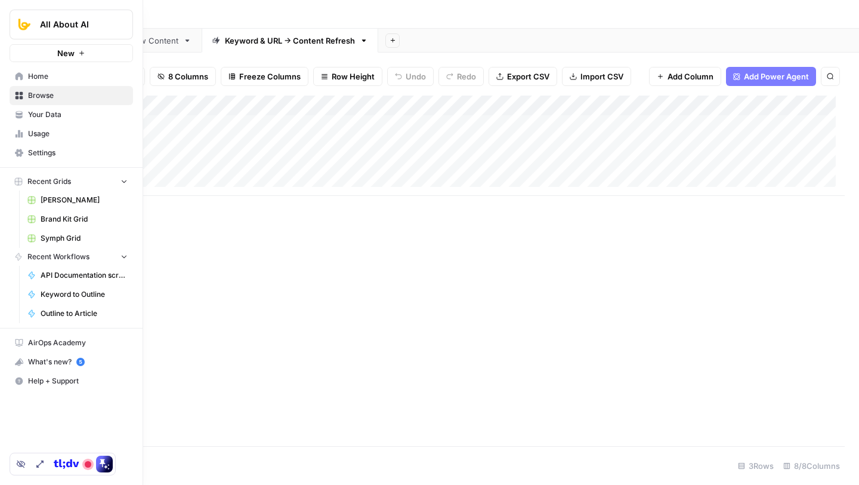
click at [61, 72] on span "Home" at bounding box center [78, 76] width 100 height 11
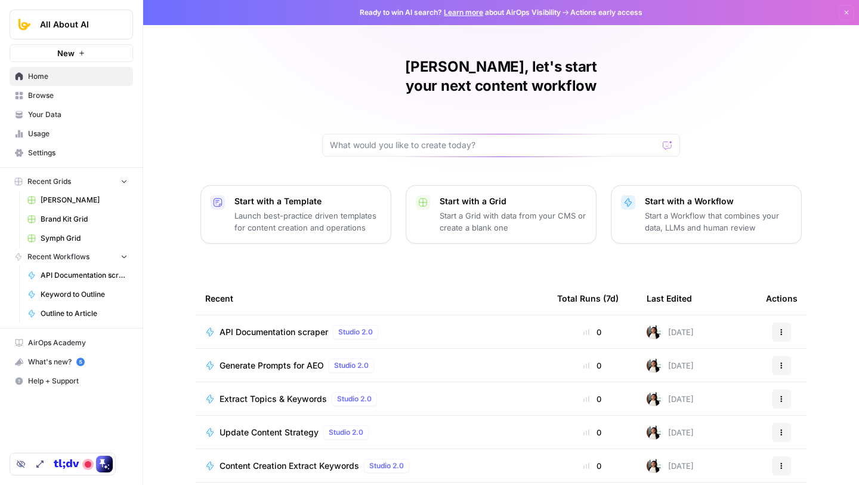
scroll to position [64, 0]
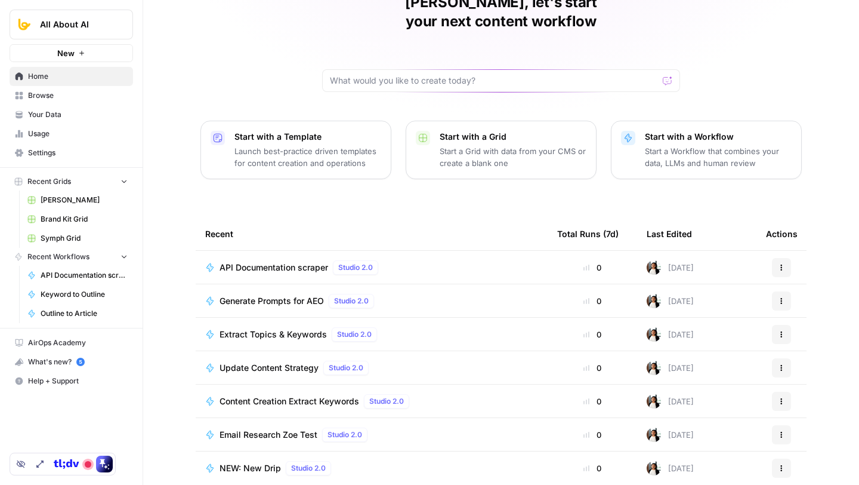
click at [57, 181] on span "Recent Grids" at bounding box center [49, 181] width 44 height 11
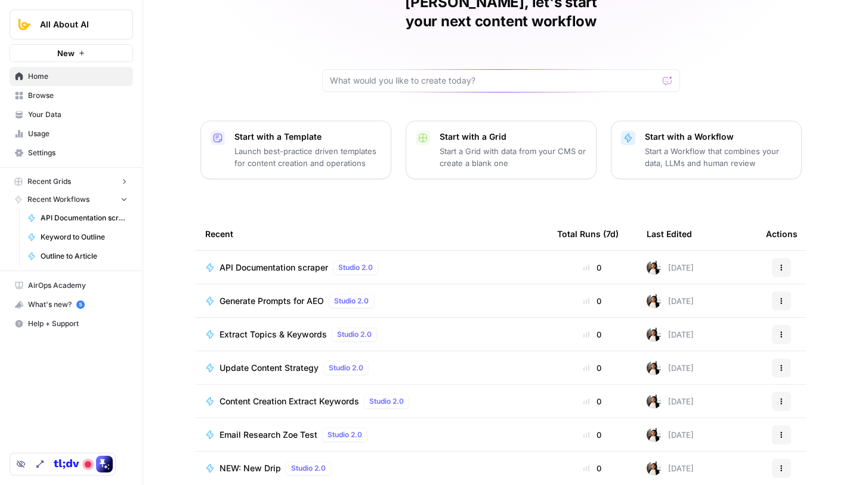
click at [57, 181] on span "Recent Grids" at bounding box center [49, 181] width 44 height 11
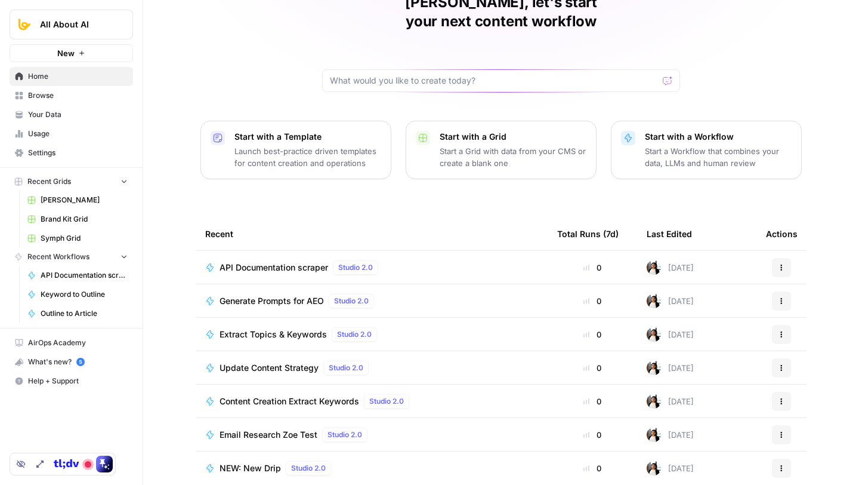
click at [70, 88] on link "Browse" at bounding box center [72, 95] width 124 height 19
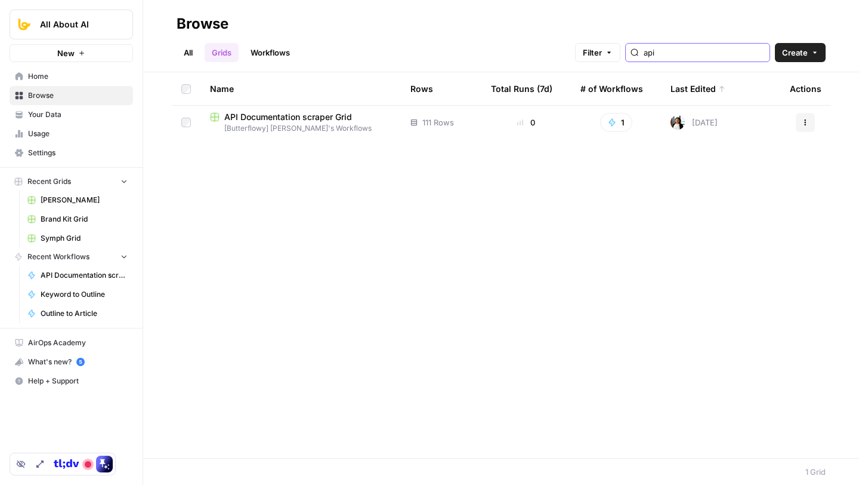
click at [698, 54] on input "api" at bounding box center [704, 53] width 121 height 12
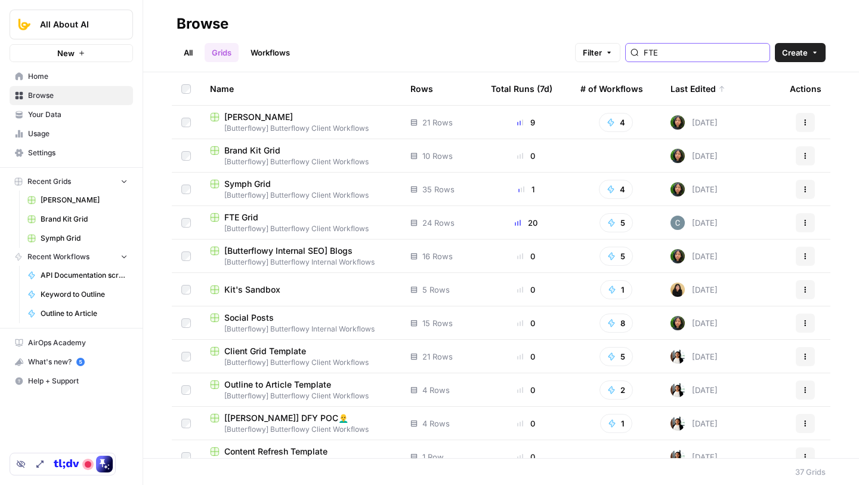
type input "FTE"
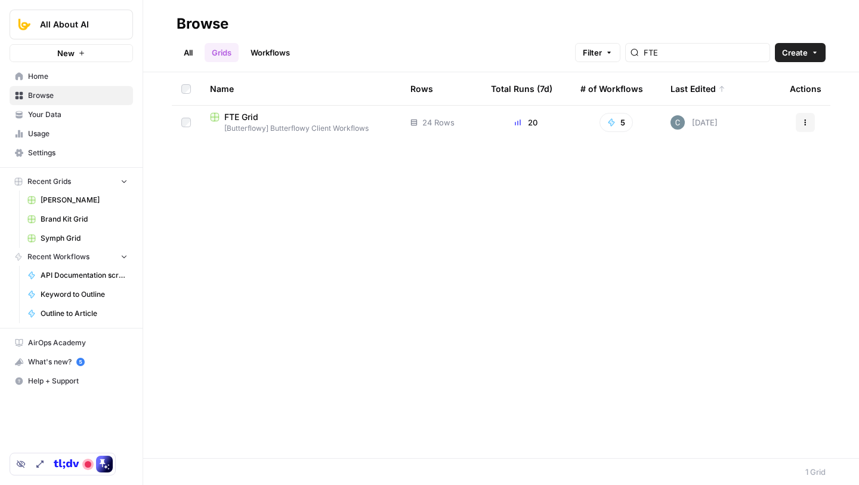
click at [365, 33] on div "All Grids Workflows Filter FTE Create" at bounding box center [501, 47] width 649 height 29
click at [806, 119] on icon "button" at bounding box center [805, 122] width 7 height 7
click at [835, 138] on div "Name Rows Total Runs (7d) # of Workflows Last Edited Actions FTE Grid [Butterfl…" at bounding box center [501, 264] width 716 height 385
click at [809, 124] on button "Actions" at bounding box center [805, 122] width 19 height 19
click at [712, 152] on span "Duplicate" at bounding box center [752, 150] width 95 height 12
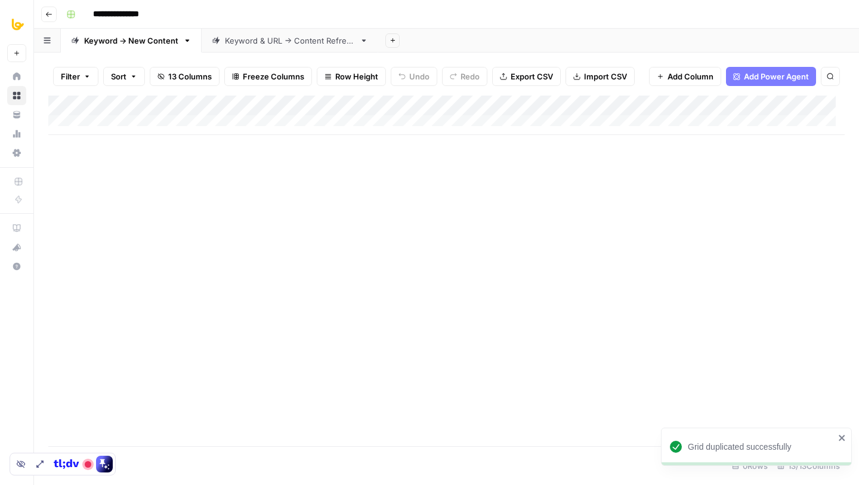
click at [133, 13] on input "**********" at bounding box center [125, 14] width 75 height 19
type input "**********"
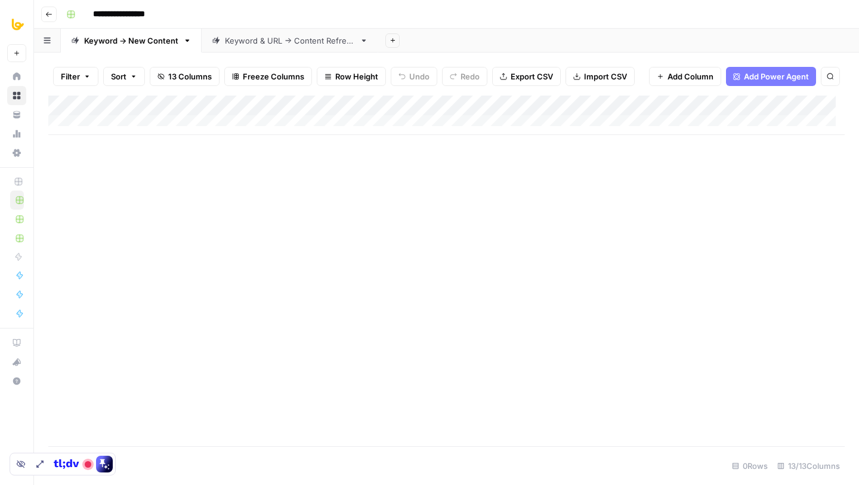
click at [175, 335] on div "Add Column" at bounding box center [446, 270] width 797 height 350
click at [294, 51] on link "Keyword & URL -> Content Refresh" at bounding box center [290, 41] width 177 height 24
click at [137, 42] on div "Keyword -> New Content" at bounding box center [131, 41] width 94 height 12
drag, startPoint x: 134, startPoint y: 103, endPoint x: 185, endPoint y: 102, distance: 50.7
click at [186, 103] on div "Add Column" at bounding box center [446, 114] width 797 height 39
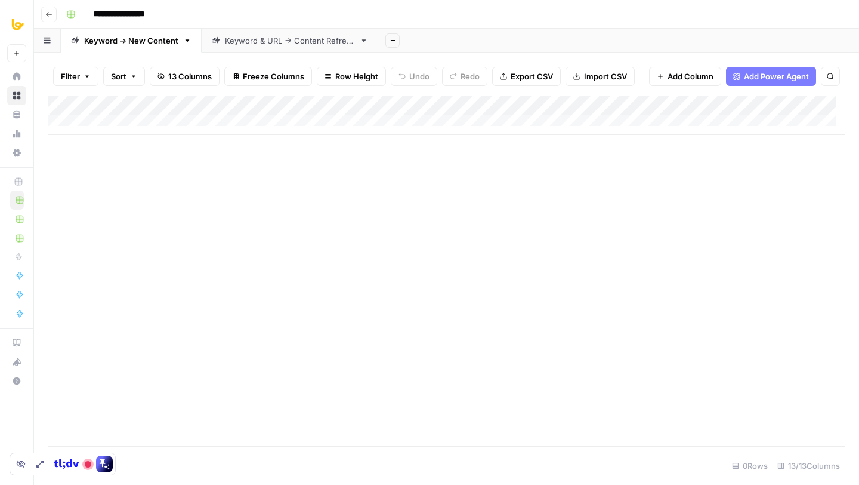
click at [273, 43] on div "Keyword & URL -> Content Refresh" at bounding box center [290, 41] width 130 height 12
click at [138, 35] on div "Keyword -> New Content" at bounding box center [131, 41] width 94 height 12
click at [261, 46] on link "Keyword & URL -> Content Refresh" at bounding box center [290, 41] width 177 height 24
click at [124, 42] on div "Keyword -> New Content" at bounding box center [131, 41] width 94 height 12
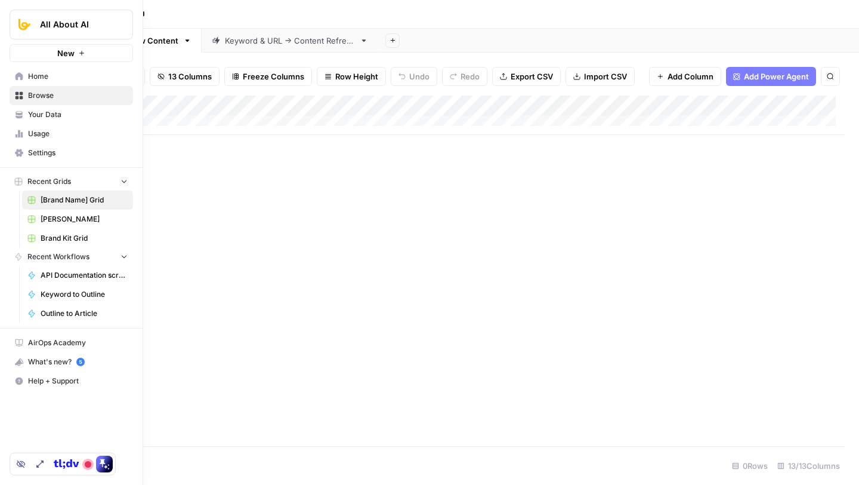
click at [61, 98] on span "Browse" at bounding box center [78, 95] width 100 height 11
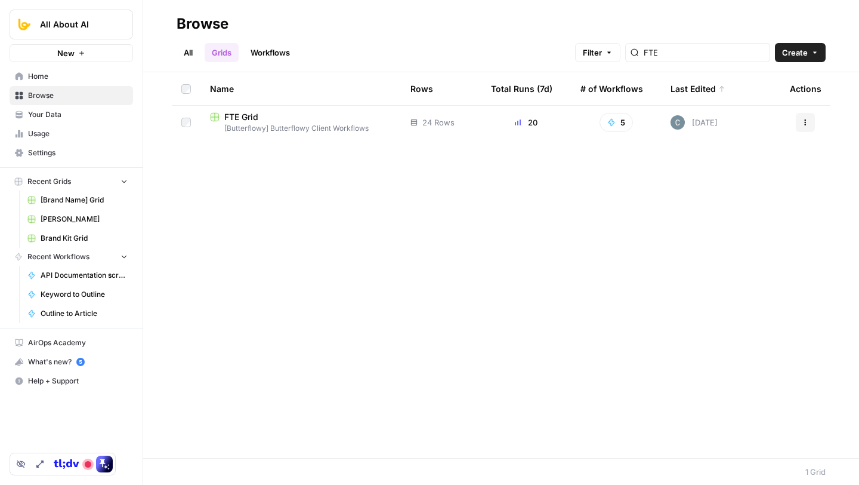
click at [337, 124] on span "[Butterflowy] Butterflowy Client Workflows" at bounding box center [300, 128] width 181 height 11
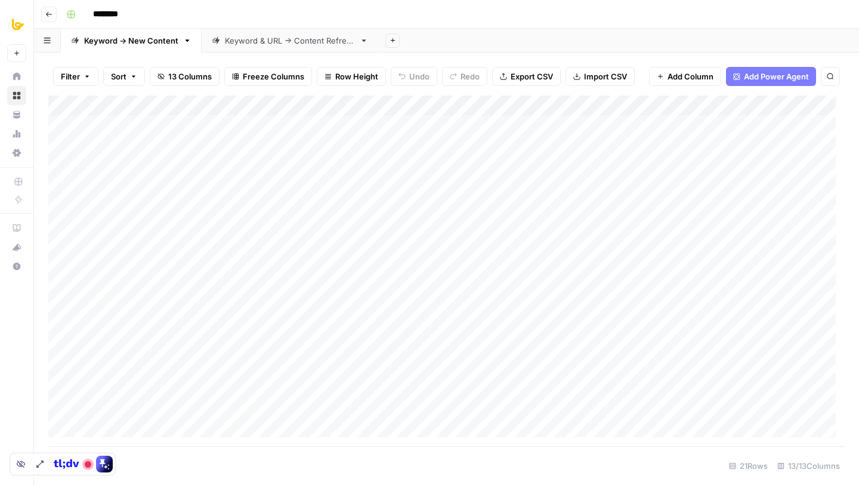
click at [292, 38] on div "Keyword & URL -> Content Refresh" at bounding box center [290, 41] width 130 height 12
click at [110, 125] on div "Add Column" at bounding box center [446, 145] width 797 height 100
click at [104, 146] on div "Add Column" at bounding box center [446, 145] width 797 height 100
click at [109, 172] on div "Add Column" at bounding box center [446, 145] width 797 height 100
click at [127, 43] on div "Keyword -> New Content" at bounding box center [131, 41] width 94 height 12
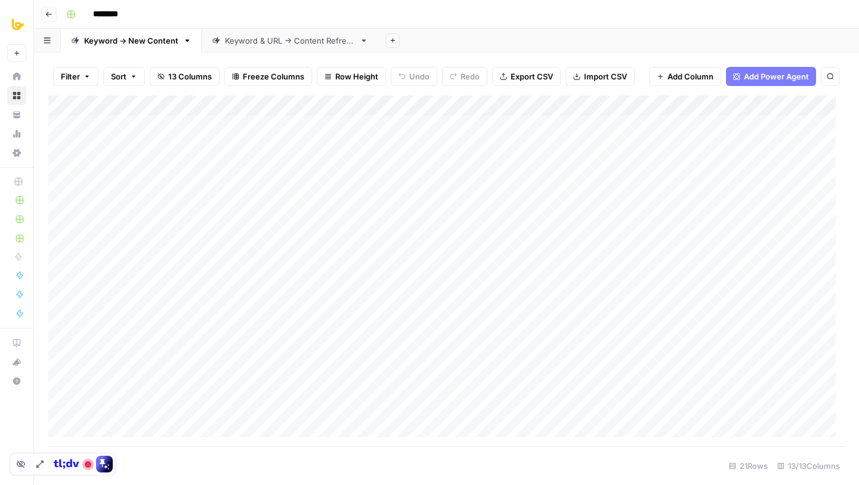
click at [174, 118] on div "Add Column" at bounding box center [446, 270] width 797 height 350
click at [196, 149] on div "Add Column" at bounding box center [446, 270] width 797 height 350
click at [189, 173] on div "Add Column" at bounding box center [446, 270] width 797 height 350
click at [94, 122] on div "Add Column" at bounding box center [446, 270] width 797 height 350
click at [96, 155] on div "Add Column" at bounding box center [446, 270] width 797 height 350
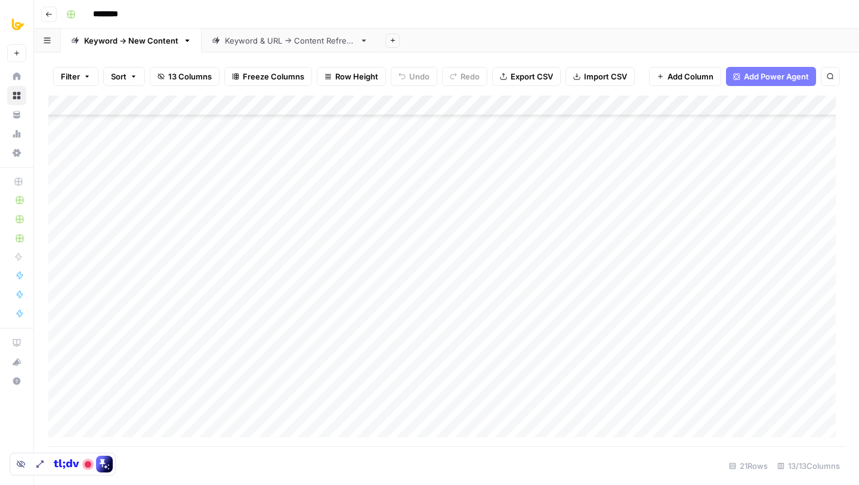
scroll to position [124, 0]
click at [79, 208] on div "Add Column" at bounding box center [446, 270] width 797 height 350
click at [276, 174] on div "Add Column" at bounding box center [446, 270] width 797 height 350
click at [280, 42] on div "Keyword & URL -> Content Refresh" at bounding box center [290, 41] width 130 height 12
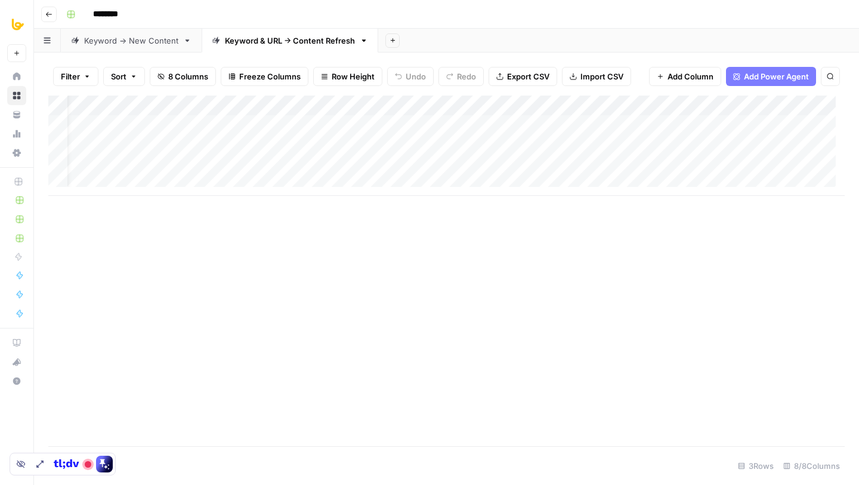
scroll to position [0, 129]
click at [128, 35] on div "Keyword -> New Content" at bounding box center [131, 41] width 94 height 12
click at [285, 38] on div "Keyword & URL -> Content Refresh" at bounding box center [290, 41] width 130 height 12
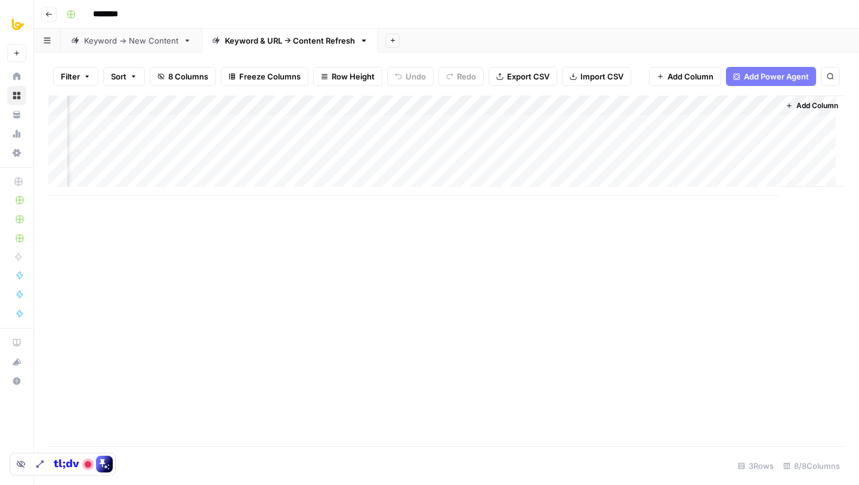
click at [144, 43] on div "Keyword -> New Content" at bounding box center [131, 41] width 94 height 12
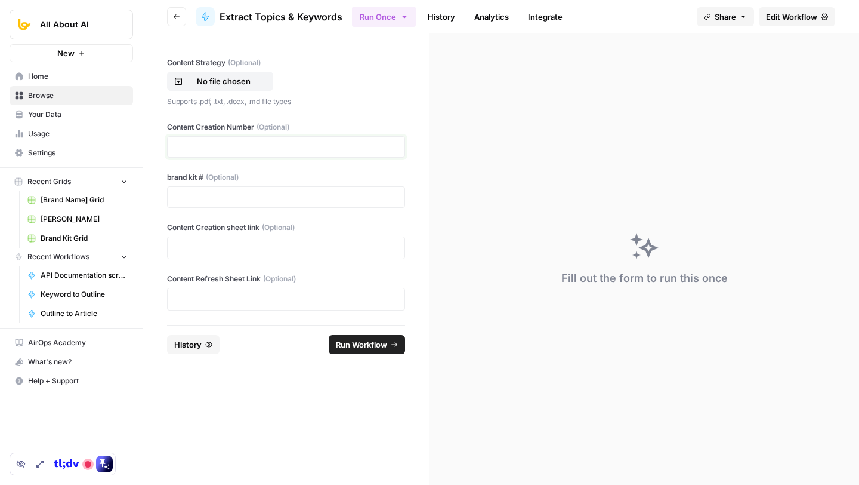
click at [234, 143] on input "Content Creation Number (Optional)" at bounding box center [286, 146] width 223 height 11
type input "20"
click at [219, 196] on input "brand kit # (Optional)" at bounding box center [286, 197] width 223 height 11
type input "10"
click at [234, 244] on p at bounding box center [286, 248] width 223 height 12
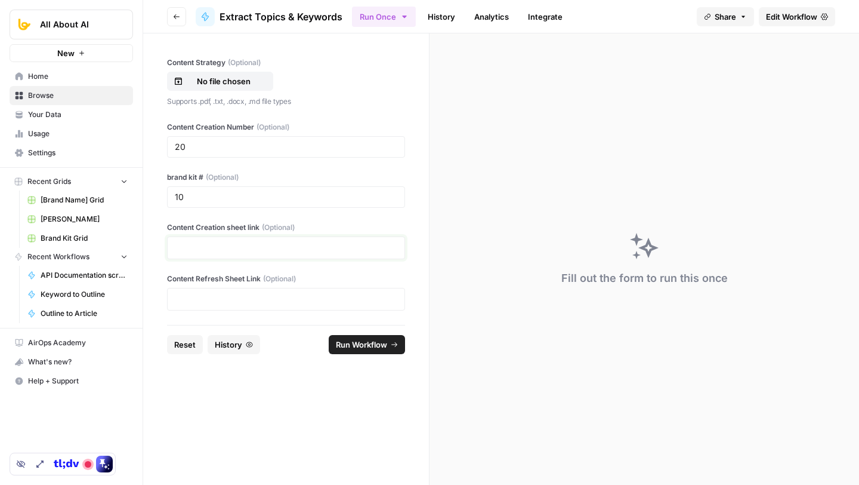
click at [215, 251] on p at bounding box center [286, 248] width 223 height 12
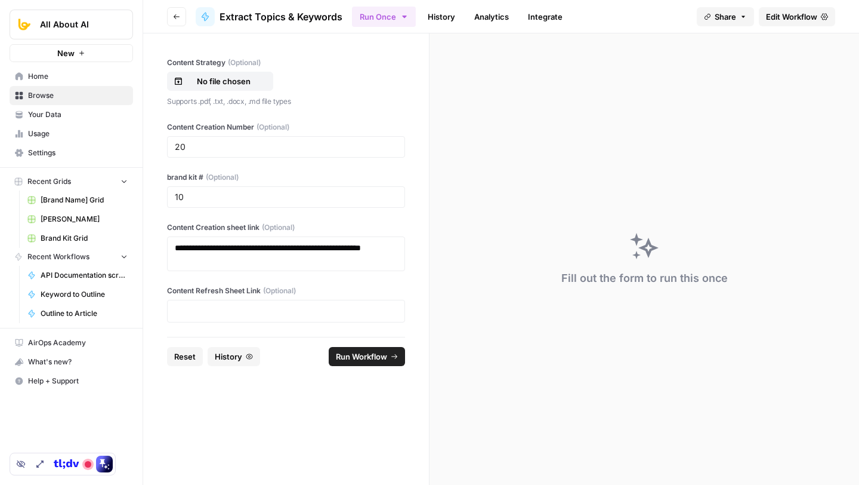
click at [233, 303] on div at bounding box center [286, 311] width 238 height 23
drag, startPoint x: 171, startPoint y: 288, endPoint x: 213, endPoint y: 289, distance: 42.4
click at [213, 288] on label "Content Refresh Sheet Link (Optional)" at bounding box center [286, 290] width 238 height 11
click at [263, 307] on p at bounding box center [286, 311] width 223 height 12
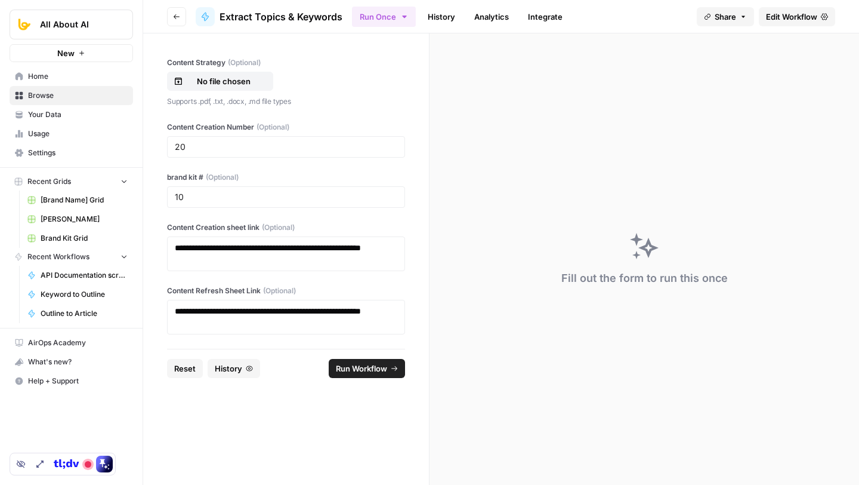
click at [439, 17] on link "History" at bounding box center [442, 16] width 42 height 19
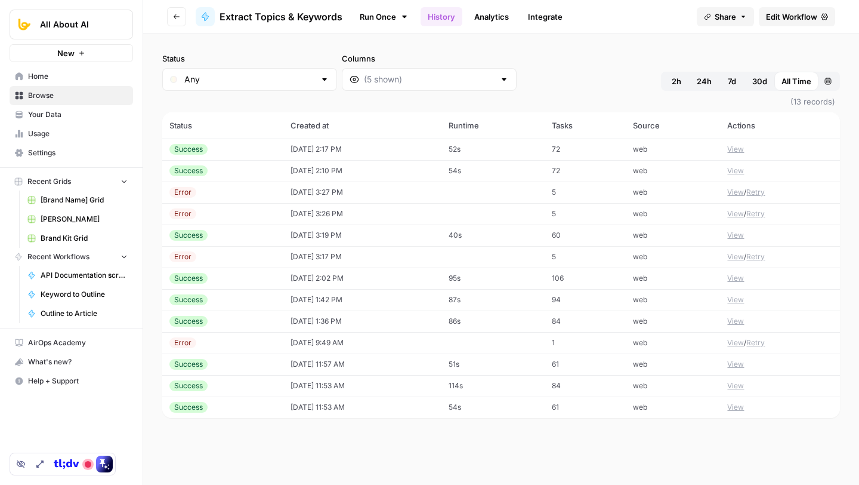
click at [733, 145] on button "View" at bounding box center [735, 149] width 17 height 11
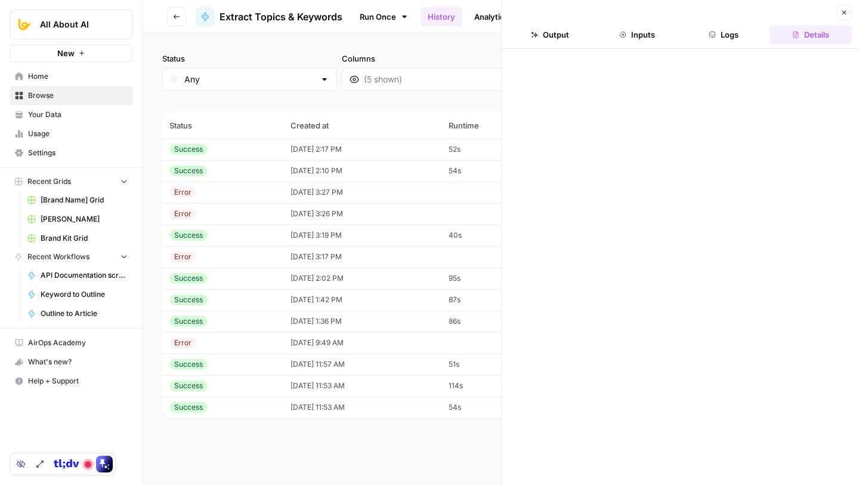
click at [560, 36] on button "Output" at bounding box center [550, 34] width 82 height 19
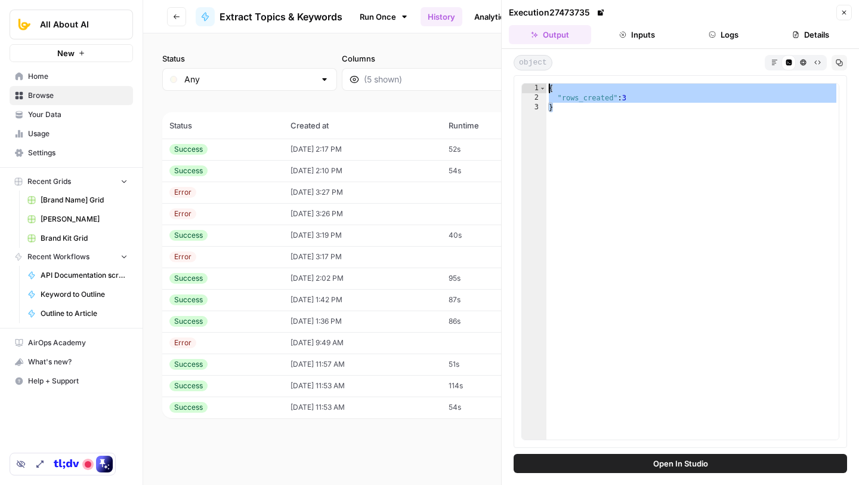
drag, startPoint x: 562, startPoint y: 112, endPoint x: 538, endPoint y: 84, distance: 36.4
click at [538, 84] on div "* 1 2 3 { "rows_created" : 3 } XXXXXXXXXXXXXXXXXXXXXXXXXXXXXXXXXXXXXXXXXXXXXXXX…" at bounding box center [681, 261] width 318 height 357
click at [588, 111] on div "{ "rows_created" : 3 }" at bounding box center [693, 271] width 292 height 375
drag, startPoint x: 567, startPoint y: 106, endPoint x: 526, endPoint y: 80, distance: 48.8
click at [526, 80] on div "* 1 2 3 { "rows_created" : 3 } XXXXXXXXXXXXXXXXXXXXXXXXXXXXXXXXXXXXXXXXXXXXXXXX…" at bounding box center [681, 261] width 334 height 372
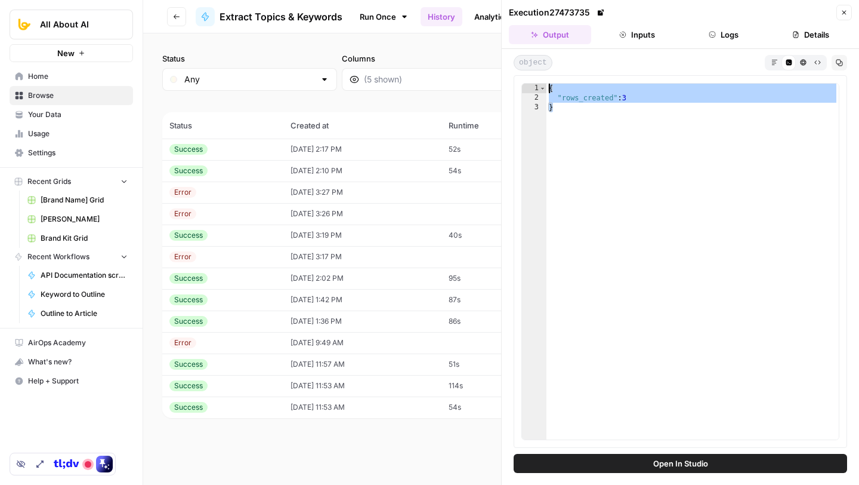
type textarea "**********"
